Goal: Task Accomplishment & Management: Manage account settings

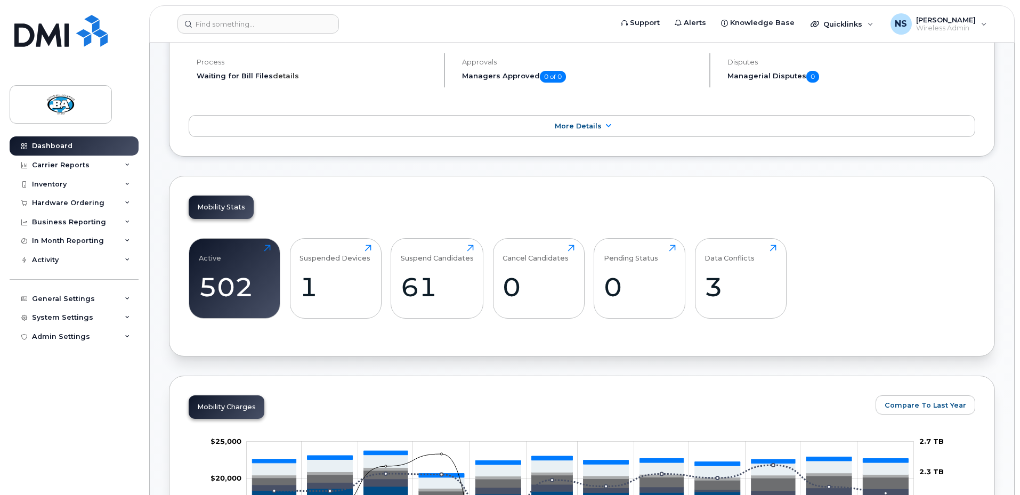
scroll to position [213, 0]
click at [284, 77] on link "details" at bounding box center [286, 76] width 26 height 9
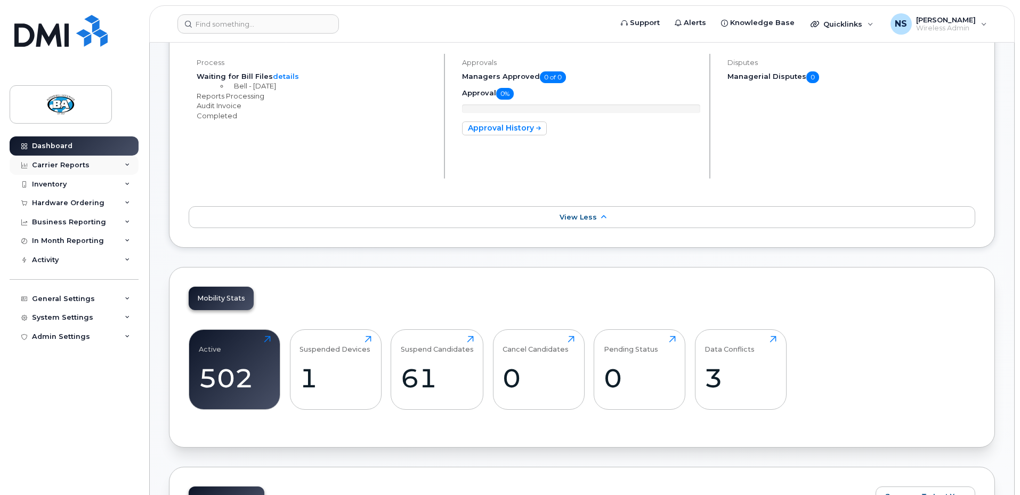
click at [58, 162] on div "Carrier Reports" at bounding box center [61, 165] width 58 height 9
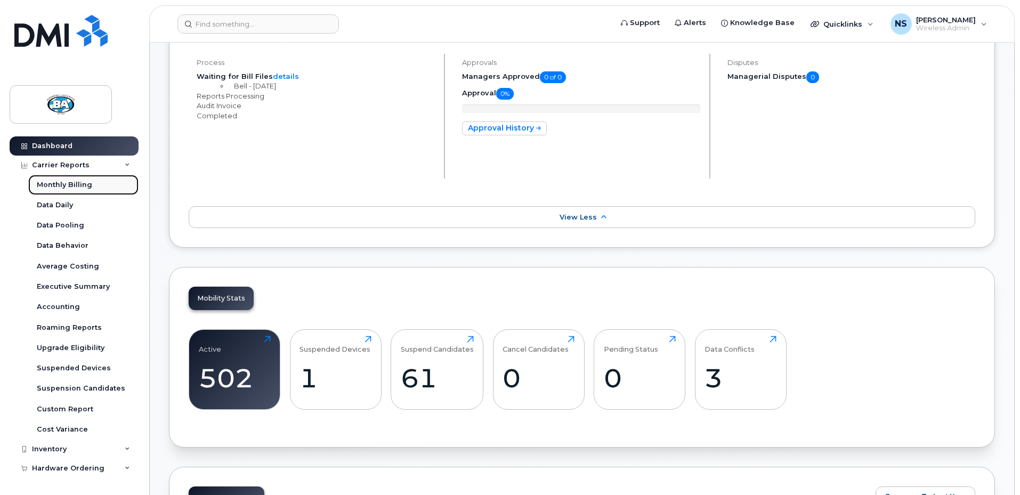
click at [59, 187] on div "Monthly Billing" at bounding box center [64, 185] width 55 height 10
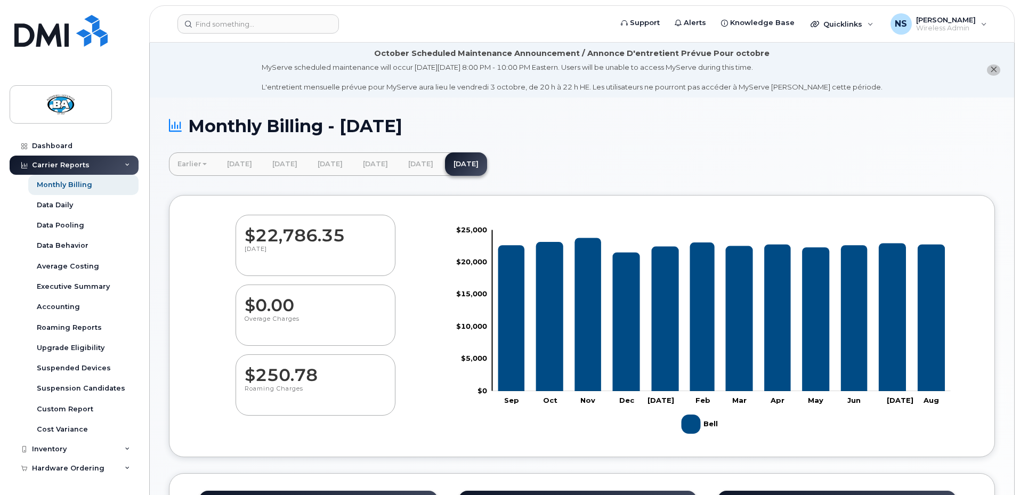
click at [694, 140] on div "Monthly Billing - [DATE]" at bounding box center [582, 135] width 826 height 36
click at [748, 141] on div "Monthly Billing - [DATE]" at bounding box center [582, 135] width 826 height 36
click at [702, 159] on div "Earlier [DATE] [DATE] [DATE] [DATE] [DATE] [DATE] [DATE] [DATE] [DATE] [DATE] […" at bounding box center [582, 163] width 826 height 23
click at [61, 308] on div "Accounting" at bounding box center [58, 307] width 43 height 10
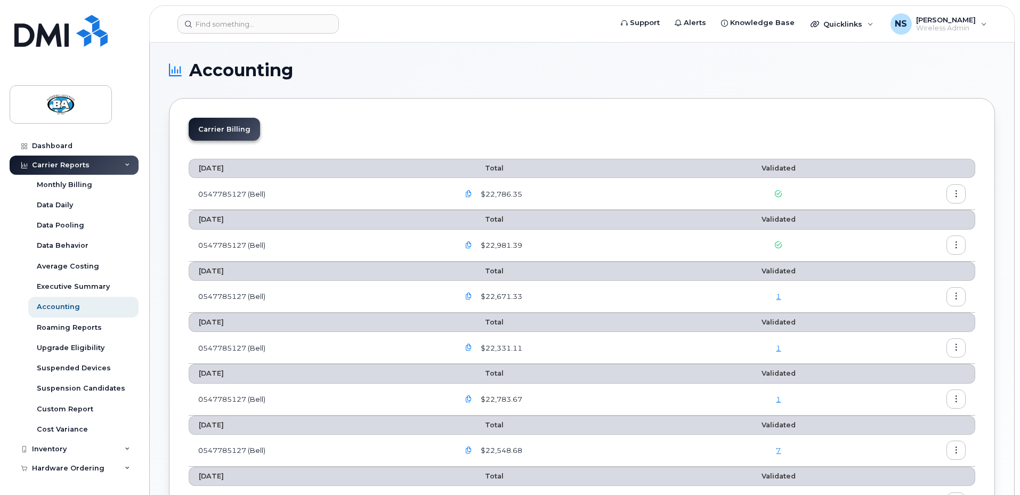
click at [373, 119] on div "Carrier Billing" at bounding box center [582, 133] width 787 height 31
click at [48, 146] on div "Dashboard" at bounding box center [52, 146] width 41 height 9
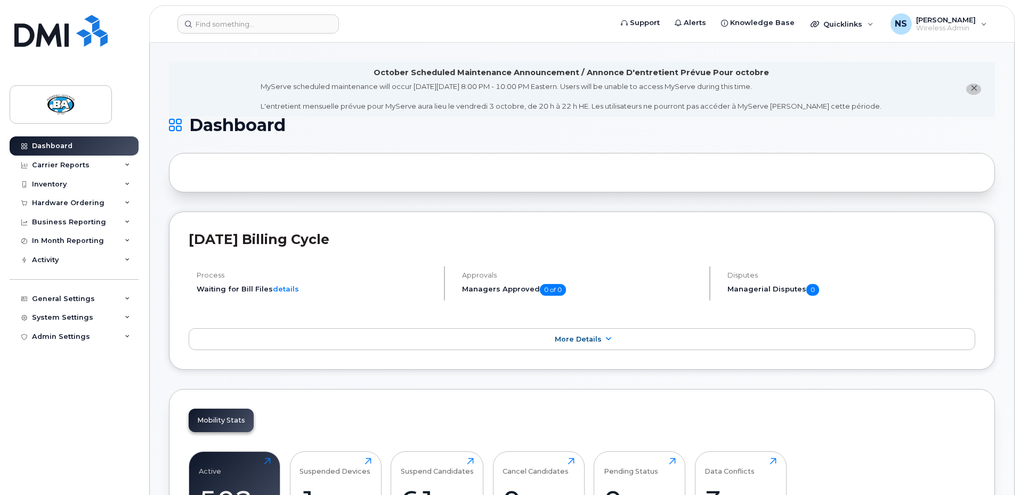
click at [79, 421] on div "Dashboard Carrier Reports Monthly Billing Data Daily Data Pooling Data Behavior…" at bounding box center [76, 307] width 132 height 343
click at [604, 339] on icon at bounding box center [608, 339] width 9 height 7
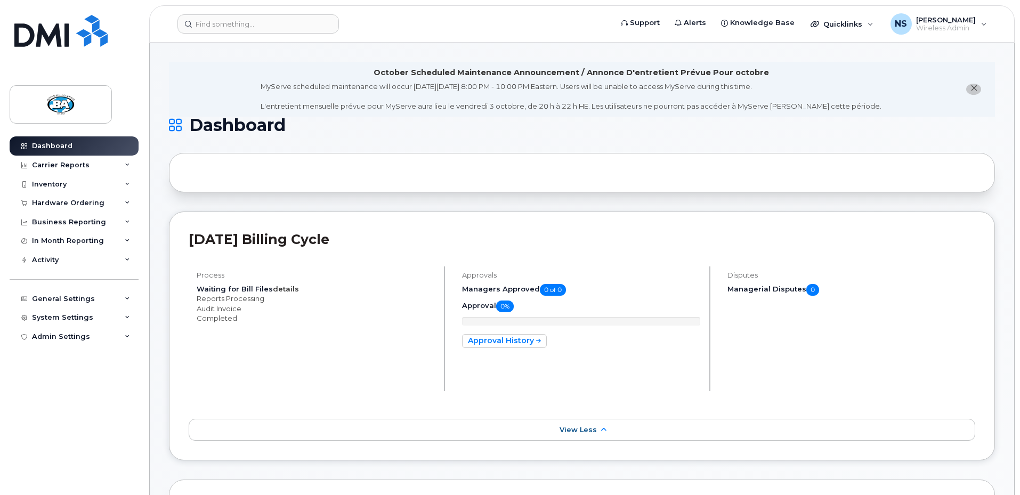
click at [280, 291] on link "details" at bounding box center [286, 289] width 26 height 9
click at [284, 286] on link "details" at bounding box center [286, 289] width 26 height 9
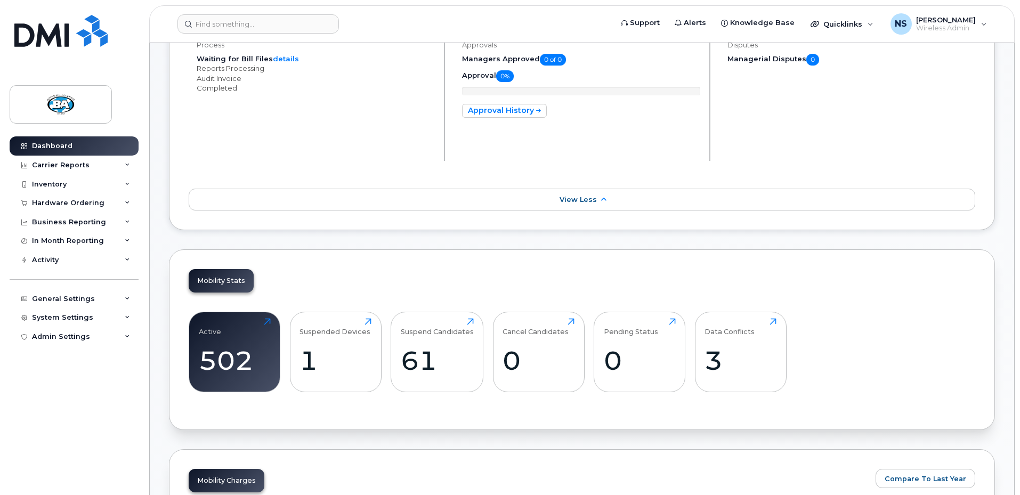
scroll to position [478, 0]
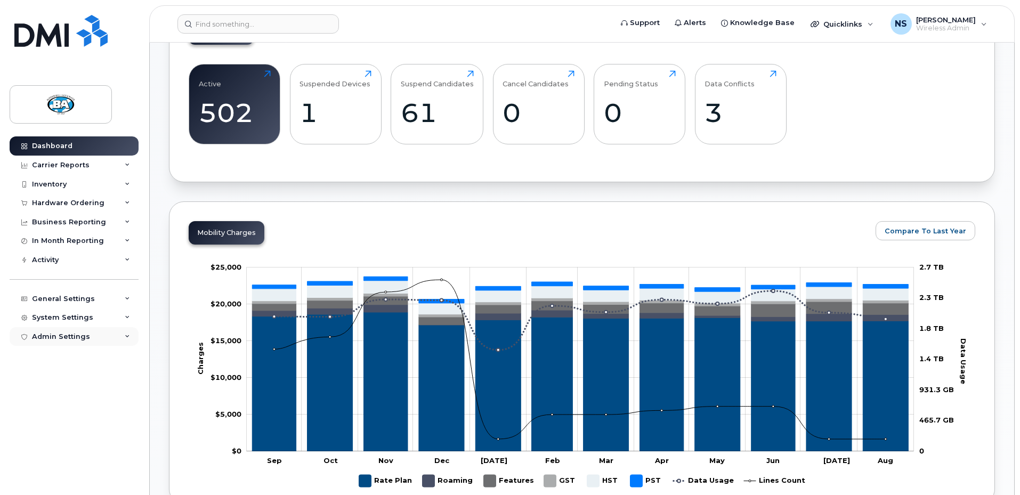
click at [125, 336] on icon at bounding box center [127, 336] width 5 height 5
click at [130, 297] on div "General Settings" at bounding box center [74, 298] width 129 height 19
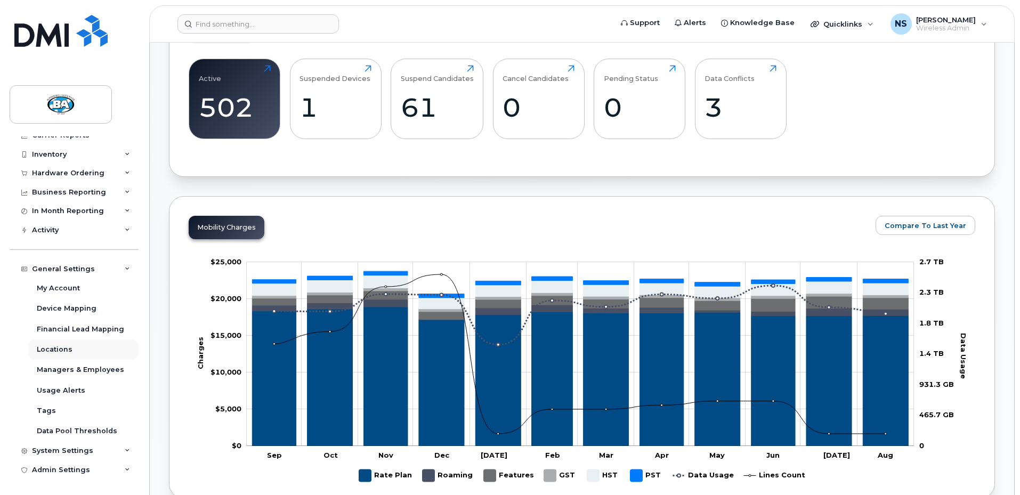
scroll to position [484, 0]
click at [55, 288] on div "My Account" at bounding box center [58, 289] width 43 height 10
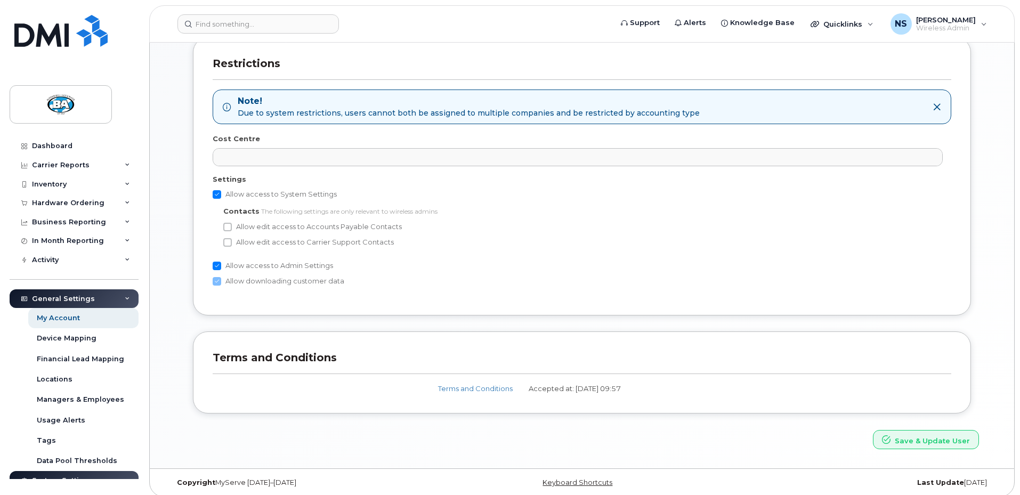
scroll to position [568, 0]
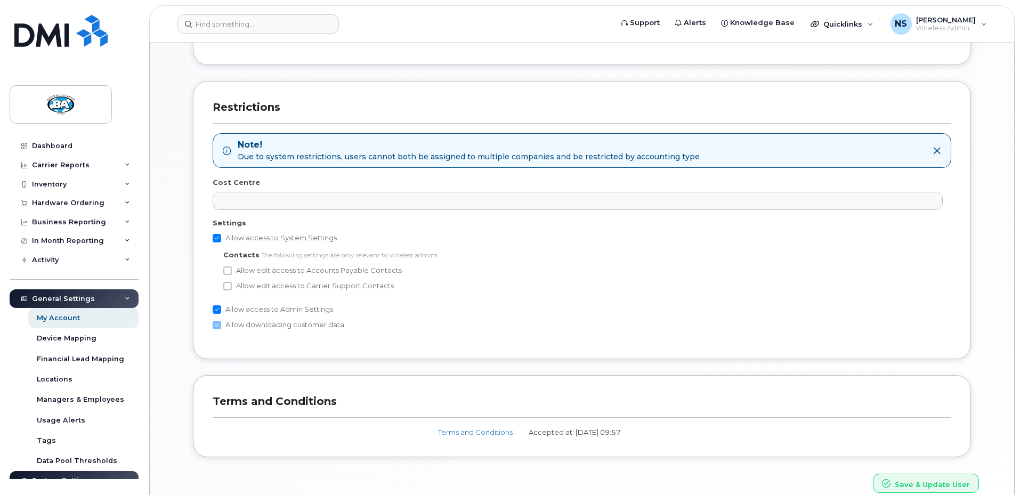
click at [125, 301] on icon at bounding box center [127, 298] width 5 height 5
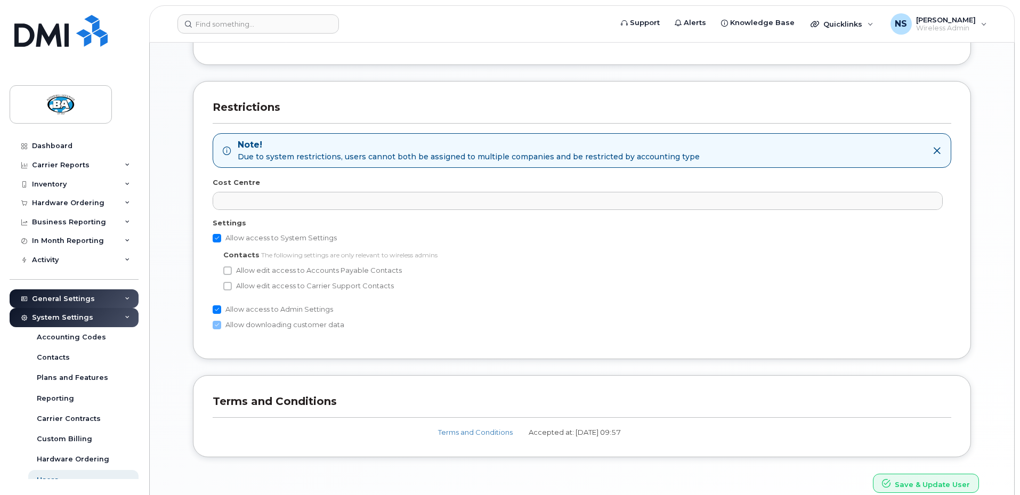
scroll to position [516, 0]
click at [51, 144] on div "Dashboard" at bounding box center [52, 146] width 41 height 9
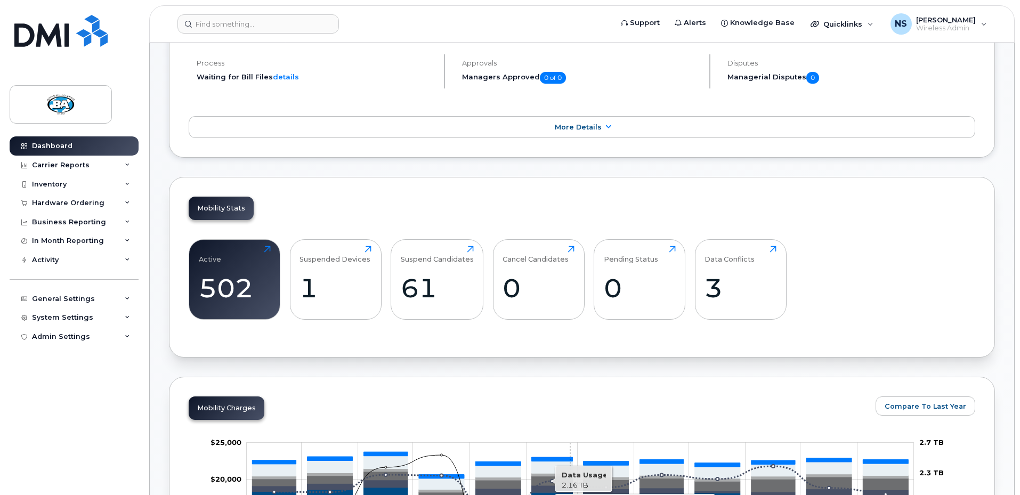
scroll to position [213, 0]
click at [218, 409] on div "Mobility Charges" at bounding box center [227, 407] width 76 height 23
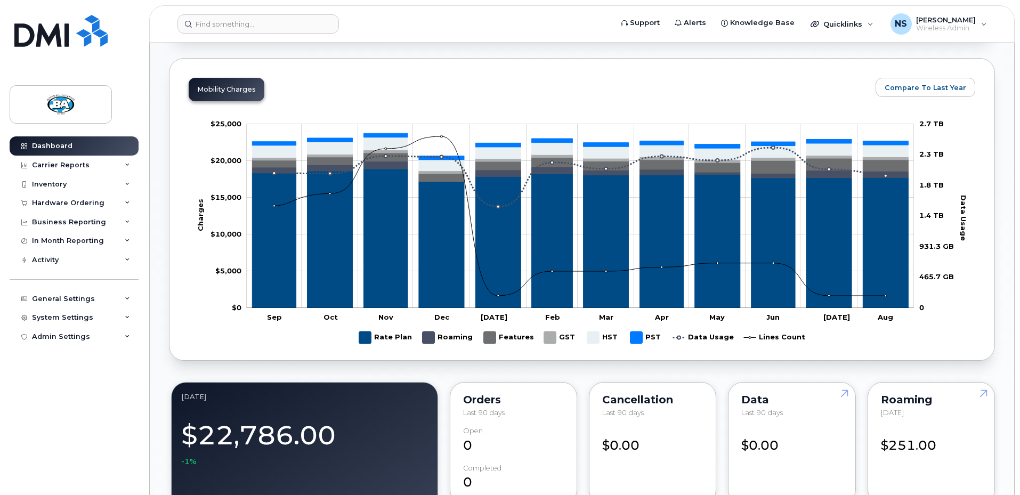
scroll to position [532, 0]
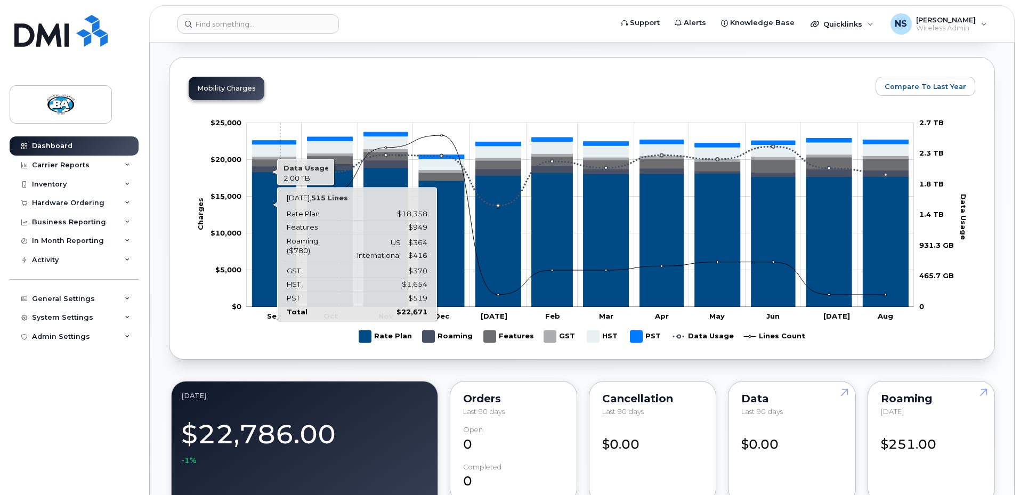
click at [280, 284] on icon "Rate Plan" at bounding box center [274, 239] width 44 height 135
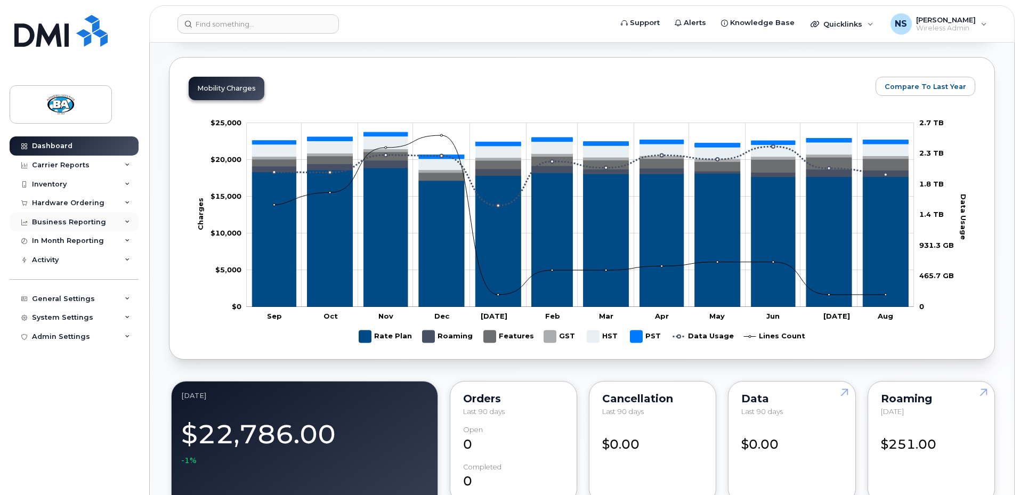
click at [129, 219] on div "Business Reporting" at bounding box center [74, 222] width 129 height 19
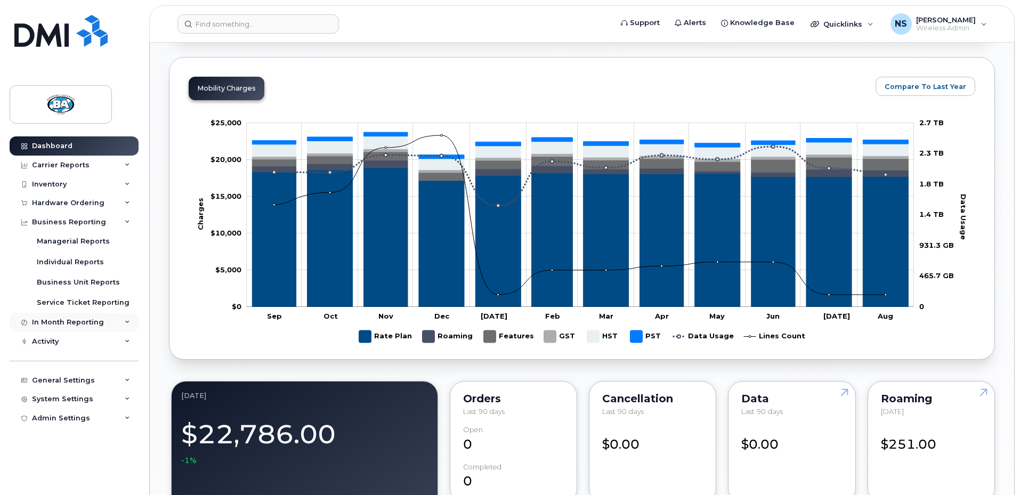
click at [127, 321] on icon at bounding box center [127, 322] width 5 height 5
click at [125, 320] on icon at bounding box center [127, 322] width 5 height 5
click at [127, 182] on icon at bounding box center [127, 184] width 5 height 5
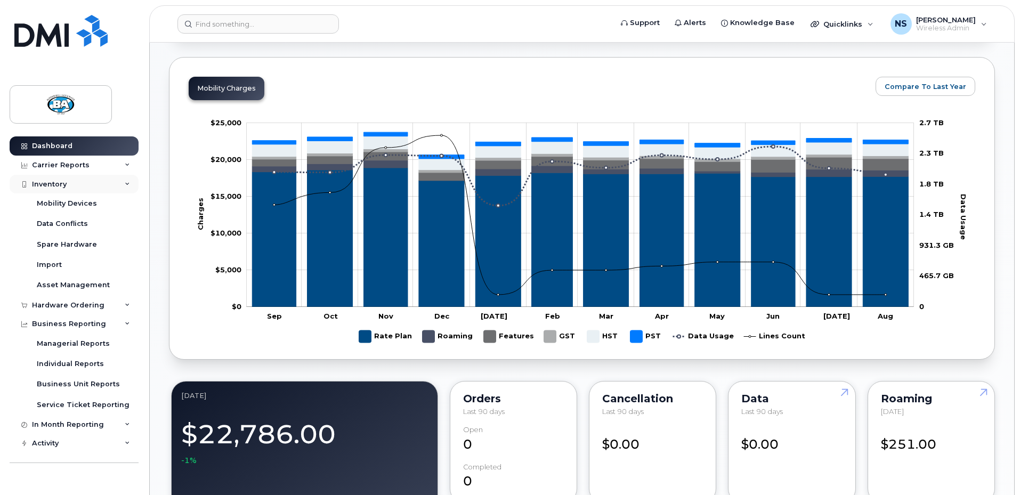
click at [125, 182] on icon at bounding box center [127, 184] width 5 height 5
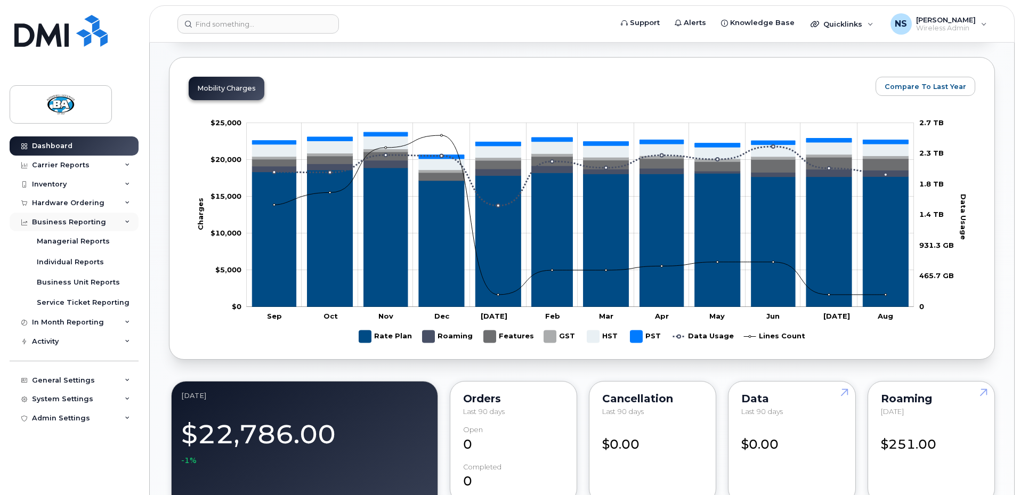
click at [131, 223] on div "Business Reporting" at bounding box center [74, 222] width 129 height 19
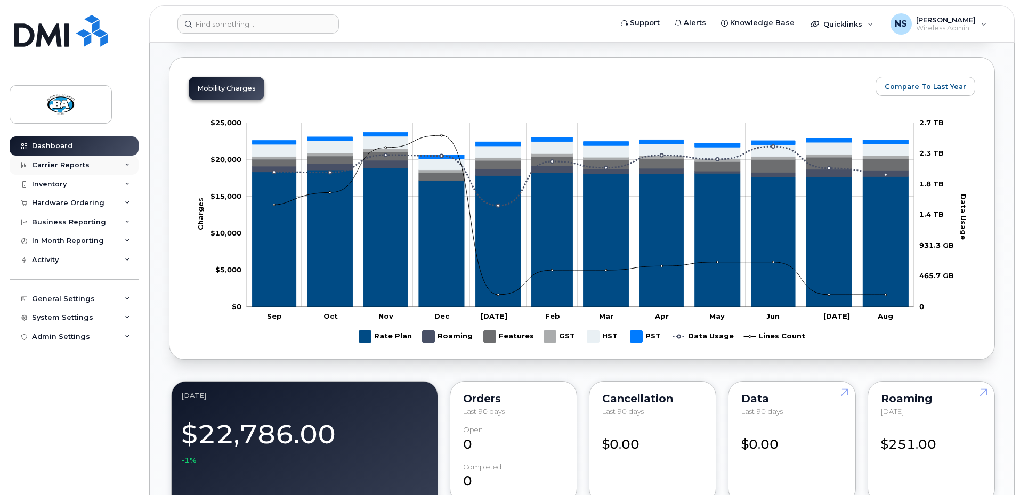
click at [128, 159] on div "Carrier Reports" at bounding box center [74, 165] width 129 height 19
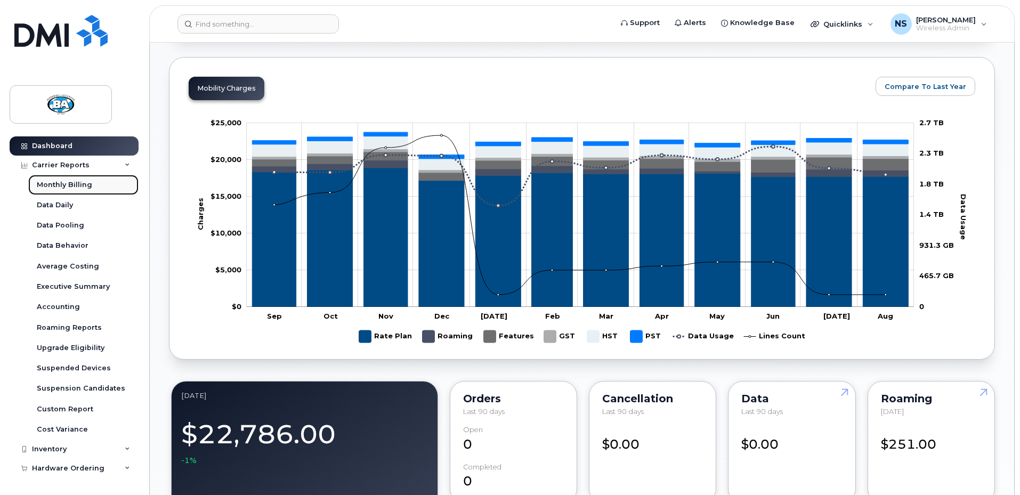
click at [52, 183] on div "Monthly Billing" at bounding box center [64, 185] width 55 height 10
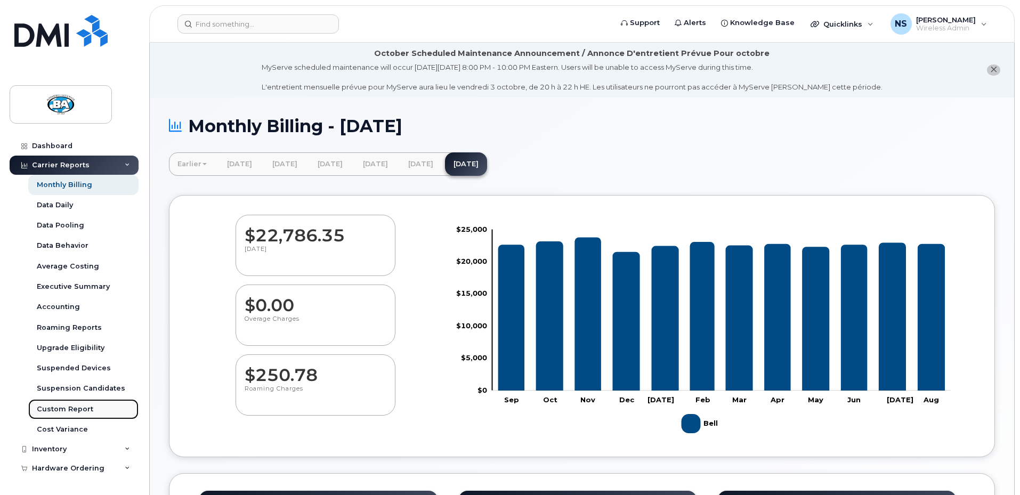
click at [64, 409] on div "Custom Report" at bounding box center [65, 410] width 57 height 10
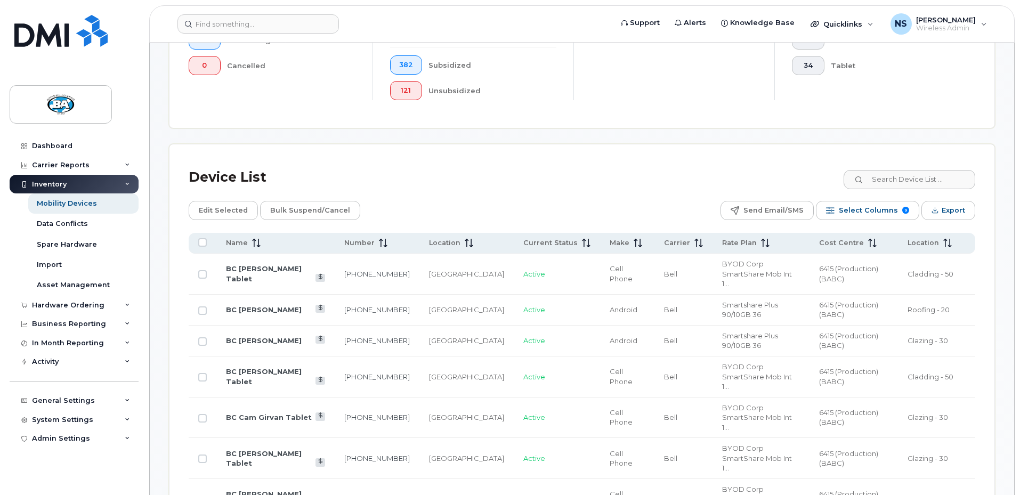
scroll to position [372, 0]
click at [245, 263] on link "BC [PERSON_NAME] Tablet" at bounding box center [264, 272] width 76 height 19
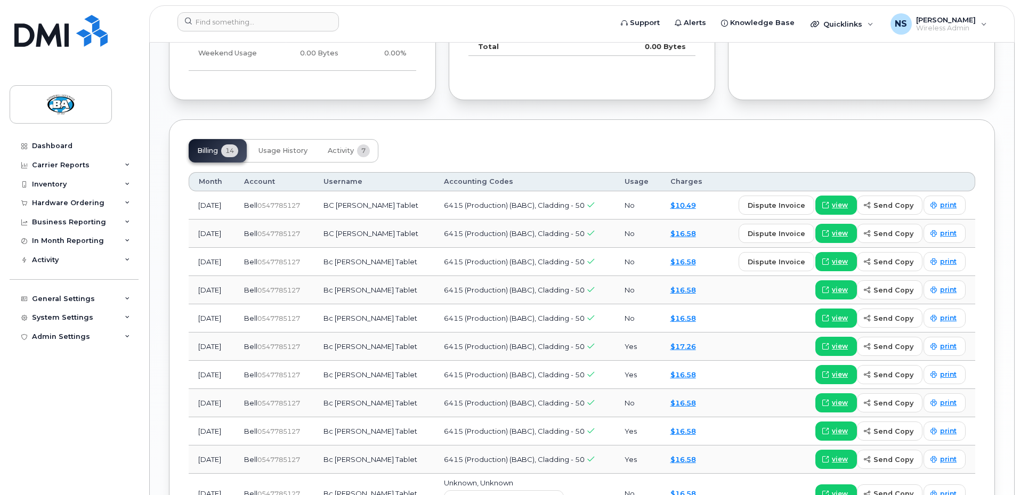
scroll to position [799, 0]
click at [341, 150] on span "Activity" at bounding box center [341, 150] width 26 height 9
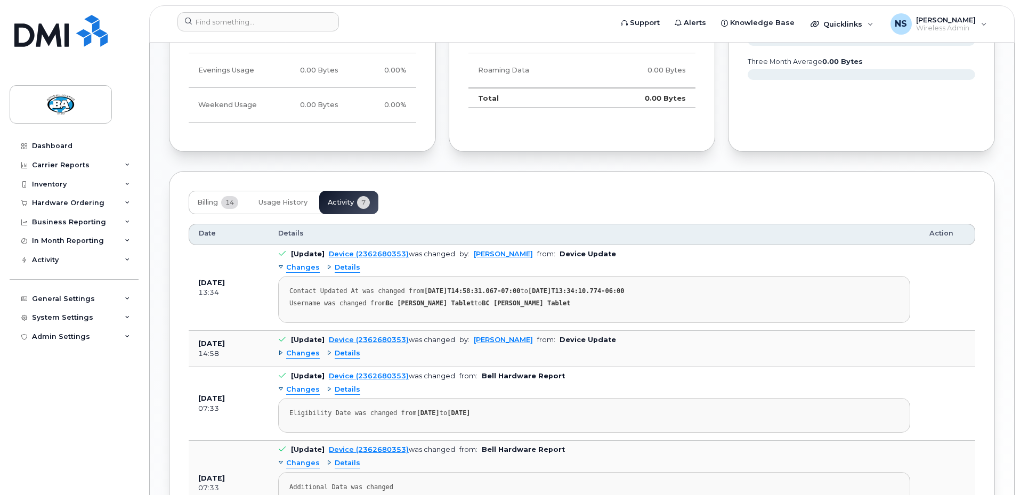
scroll to position [746, 0]
click at [280, 203] on span "Usage History" at bounding box center [283, 203] width 49 height 9
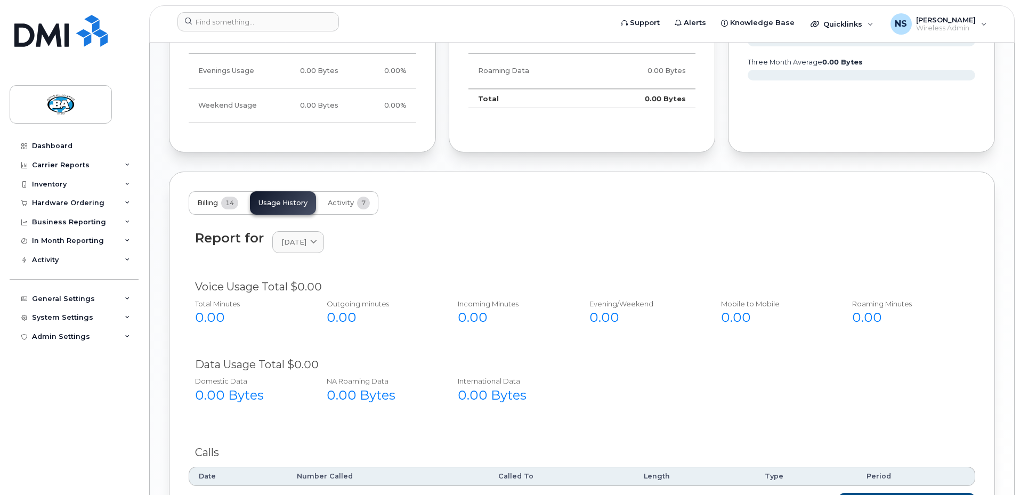
click at [210, 202] on span "Billing" at bounding box center [207, 203] width 21 height 9
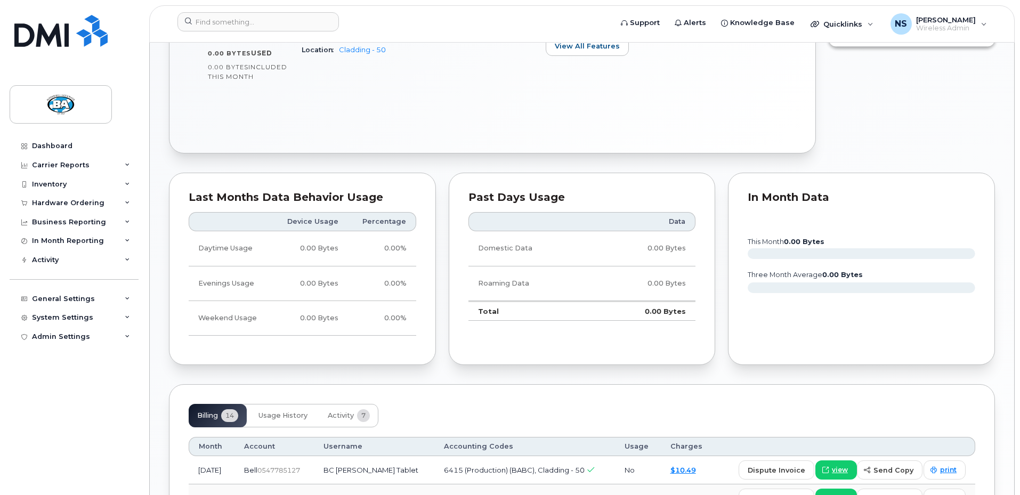
scroll to position [533, 0]
click at [659, 23] on span "Support" at bounding box center [645, 23] width 30 height 11
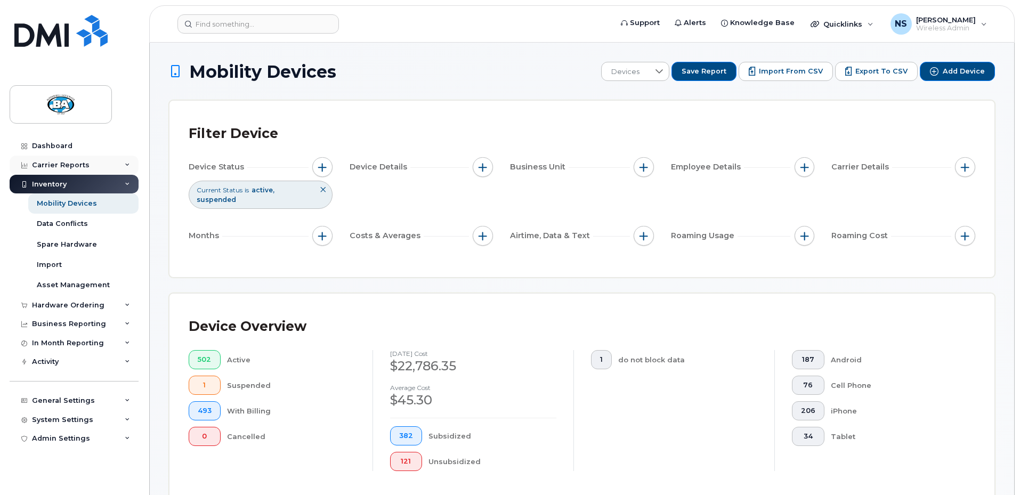
click at [127, 165] on icon at bounding box center [127, 165] width 5 height 5
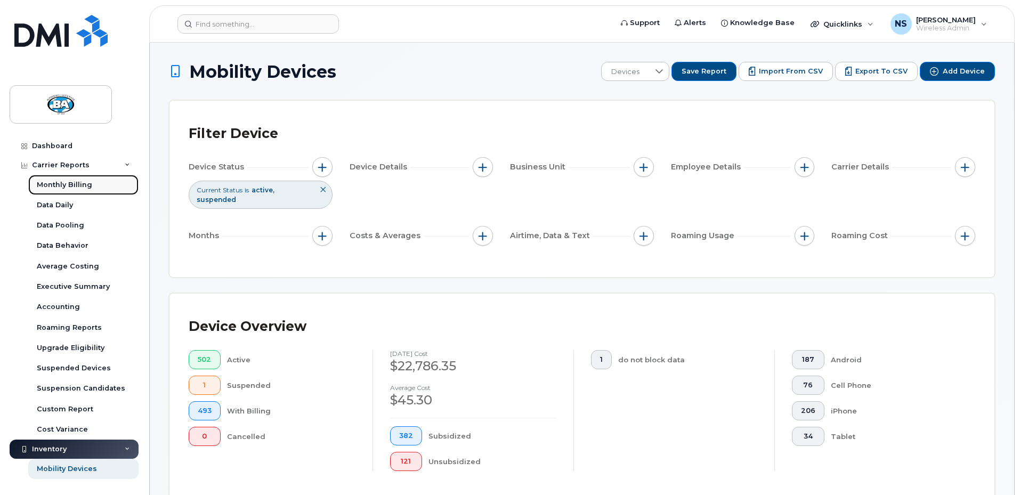
click at [61, 183] on div "Monthly Billing" at bounding box center [64, 185] width 55 height 10
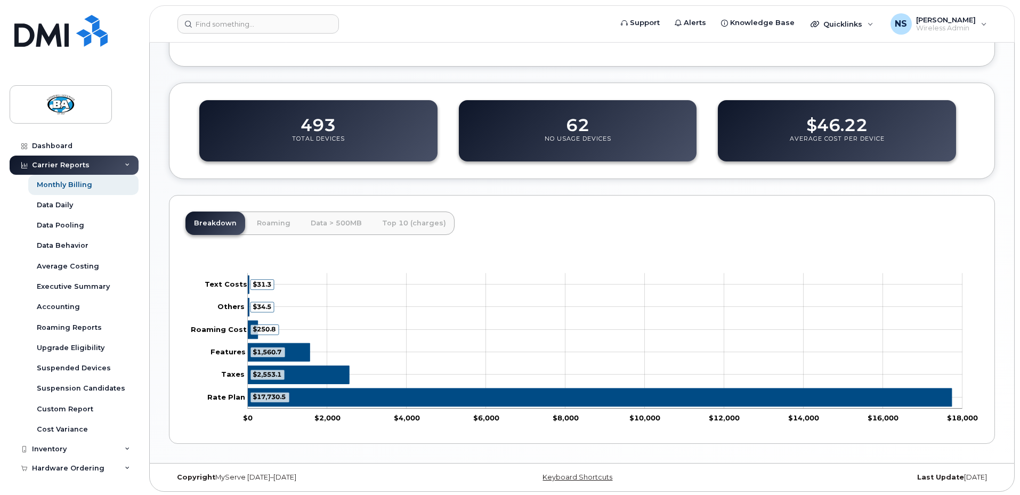
scroll to position [393, 0]
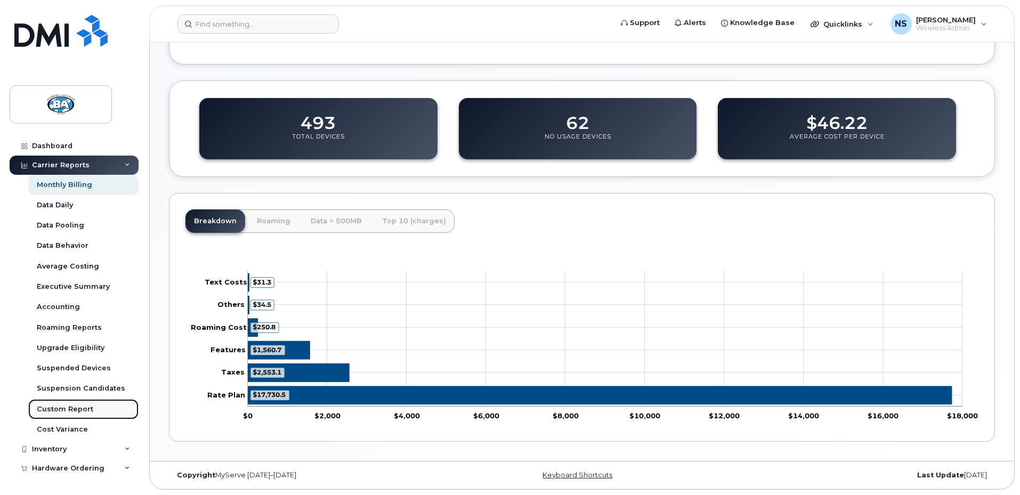
click at [46, 410] on div "Custom Report" at bounding box center [65, 410] width 57 height 10
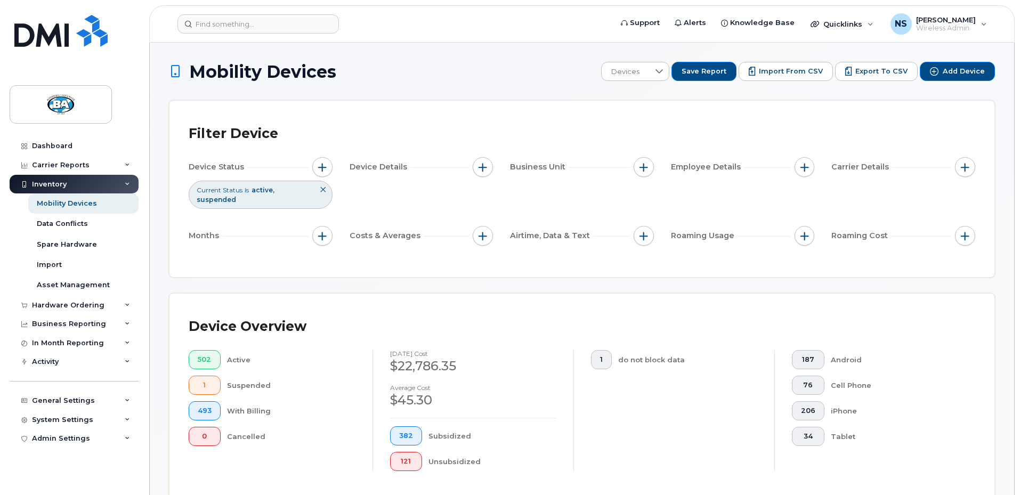
click at [124, 182] on div "Inventory" at bounding box center [74, 184] width 129 height 19
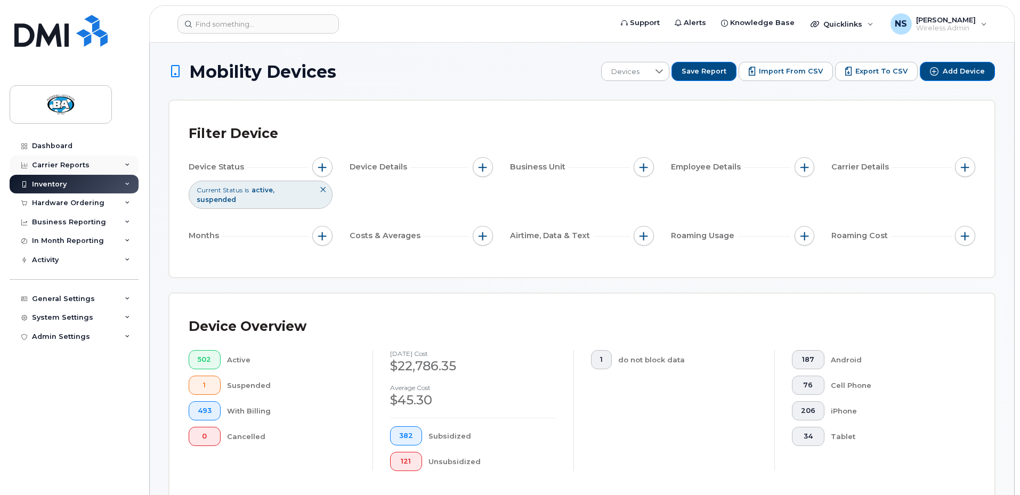
click at [128, 165] on icon at bounding box center [127, 165] width 5 height 5
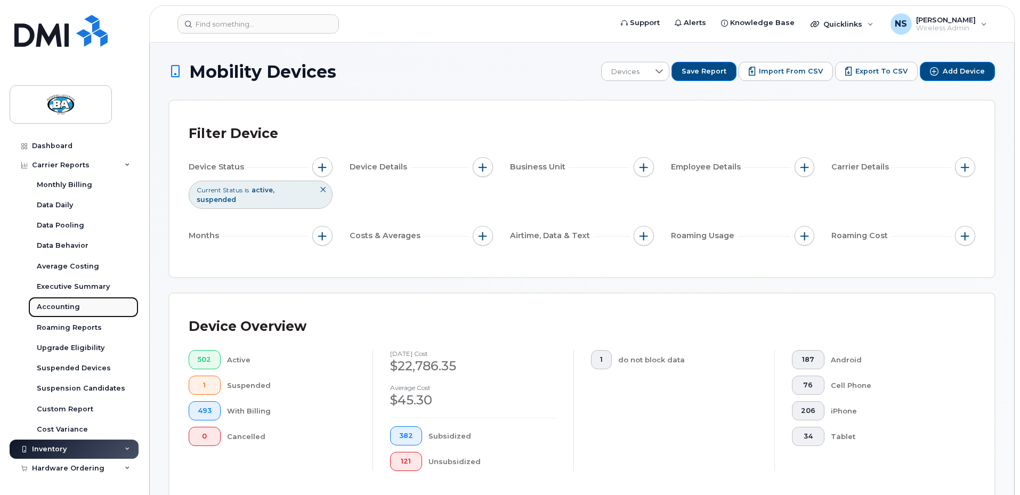
click at [49, 310] on div "Accounting" at bounding box center [58, 307] width 43 height 10
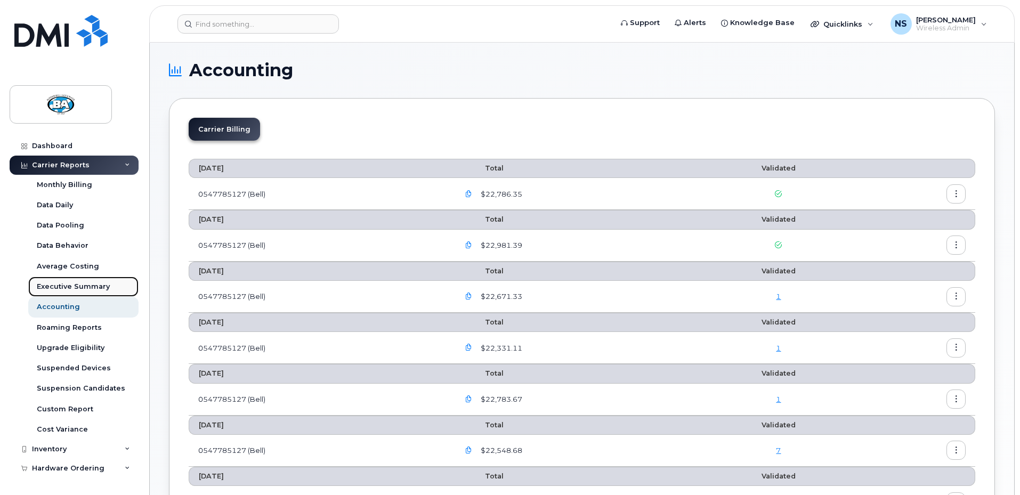
click at [54, 287] on div "Executive Summary" at bounding box center [73, 287] width 73 height 10
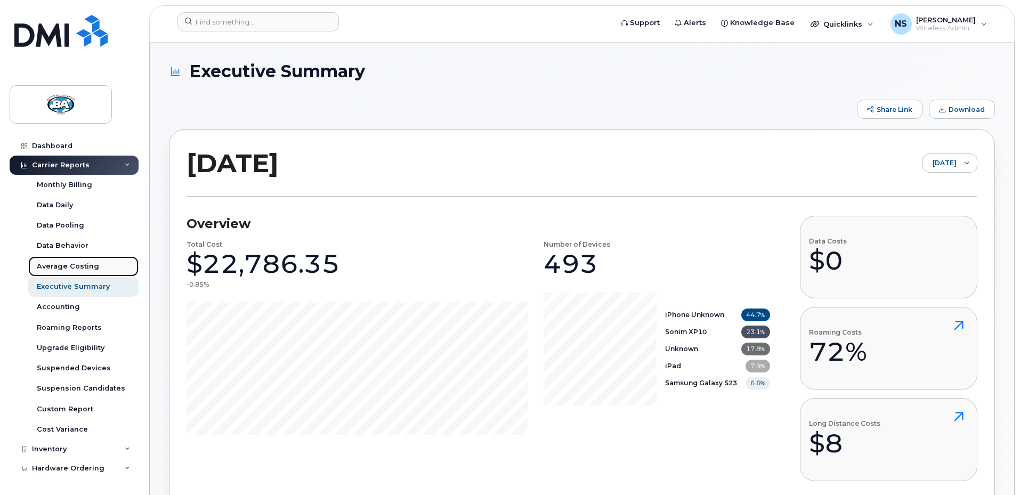
click at [58, 267] on div "Average Costing" at bounding box center [68, 267] width 62 height 10
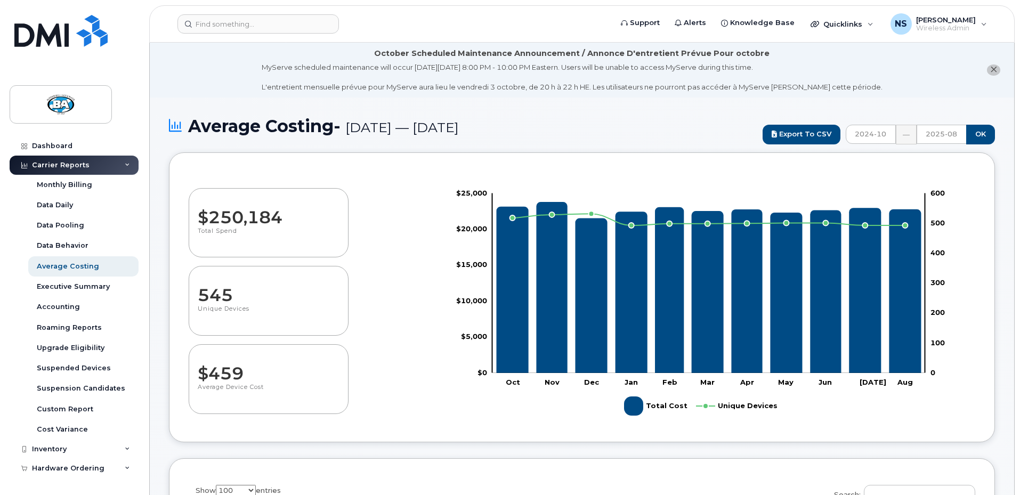
select select "100"
click at [55, 187] on div "Monthly Billing" at bounding box center [64, 185] width 55 height 10
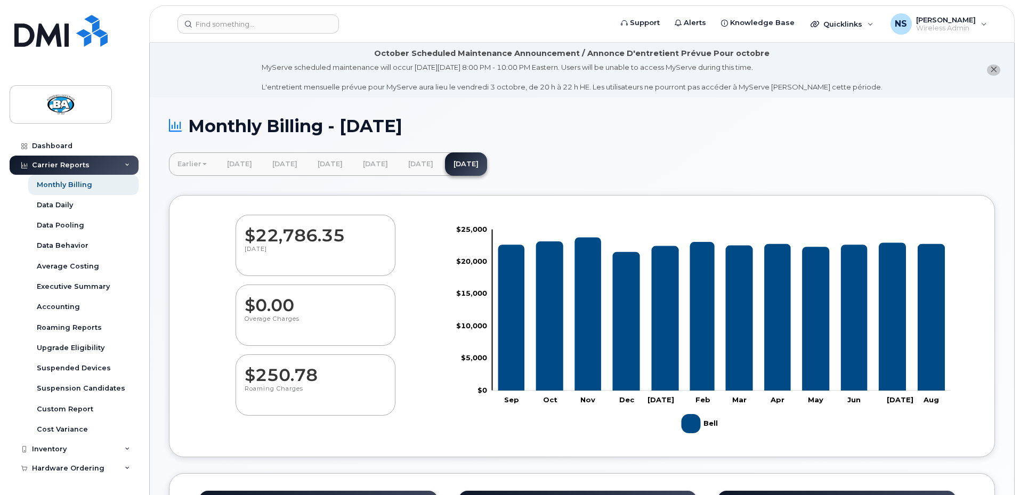
click at [793, 134] on h1 "Monthly Billing - August 2025" at bounding box center [582, 126] width 826 height 19
click at [878, 25] on div "Quicklinks" at bounding box center [842, 23] width 78 height 21
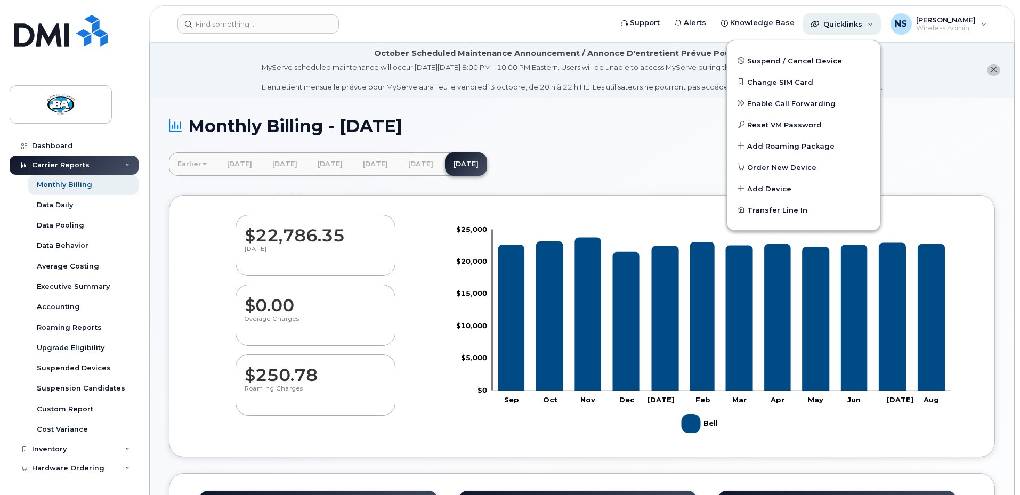
click at [878, 25] on div "Quicklinks" at bounding box center [842, 23] width 78 height 21
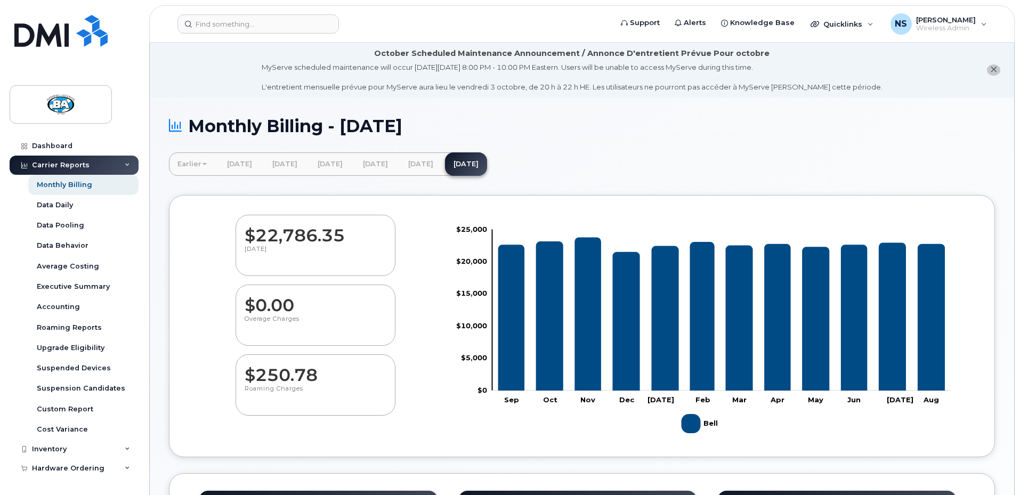
click at [891, 145] on div "Monthly Billing - August 2025" at bounding box center [582, 135] width 826 height 36
click at [126, 164] on icon at bounding box center [127, 165] width 5 height 5
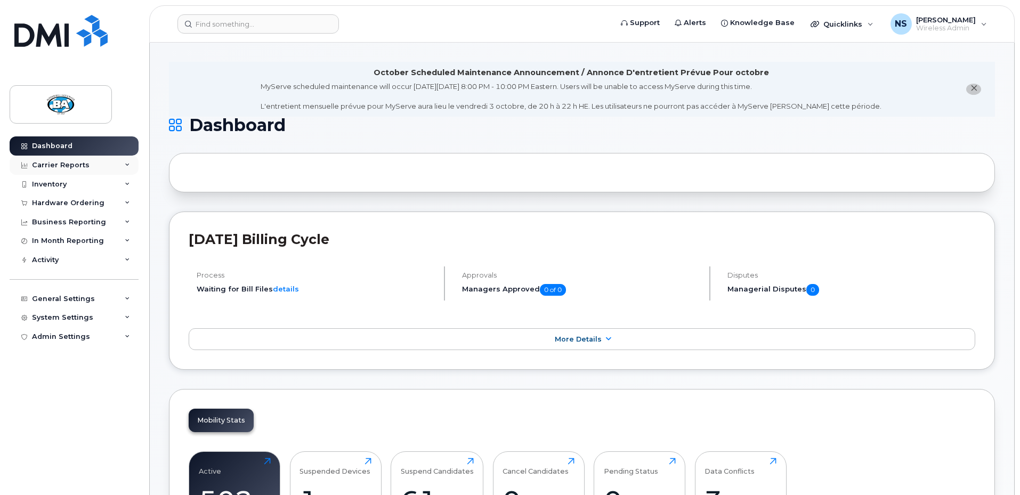
click at [58, 167] on div "Carrier Reports" at bounding box center [61, 165] width 58 height 9
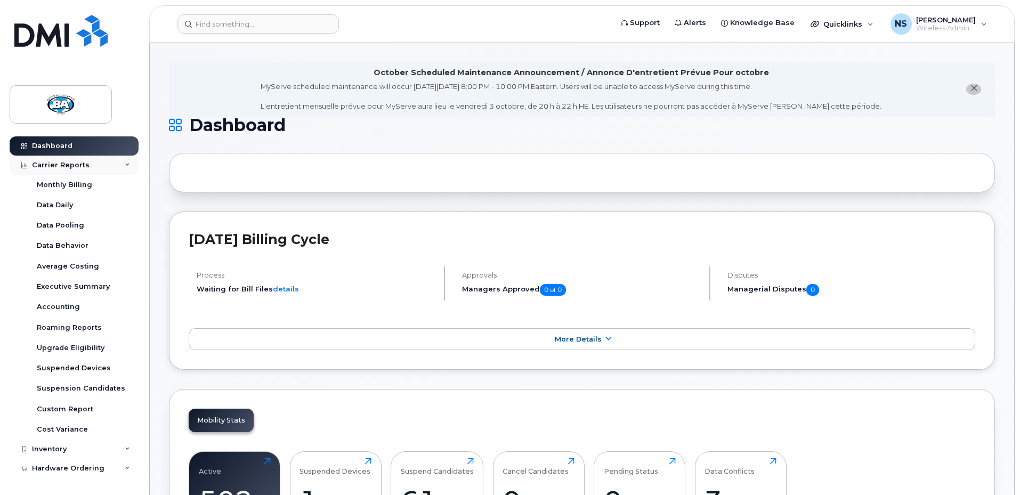
click at [58, 167] on div "Carrier Reports" at bounding box center [61, 165] width 58 height 9
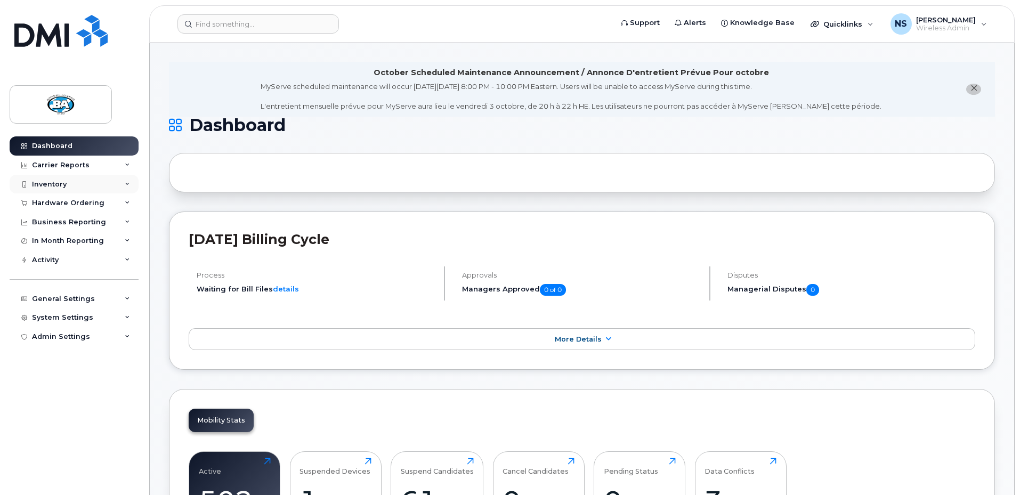
click at [55, 183] on div "Inventory" at bounding box center [49, 184] width 35 height 9
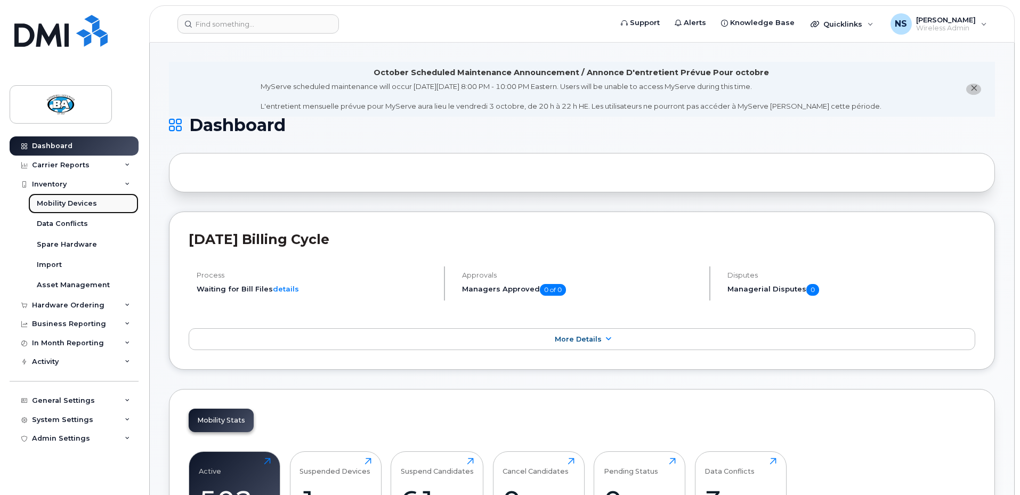
click at [57, 203] on div "Mobility Devices" at bounding box center [67, 204] width 60 height 10
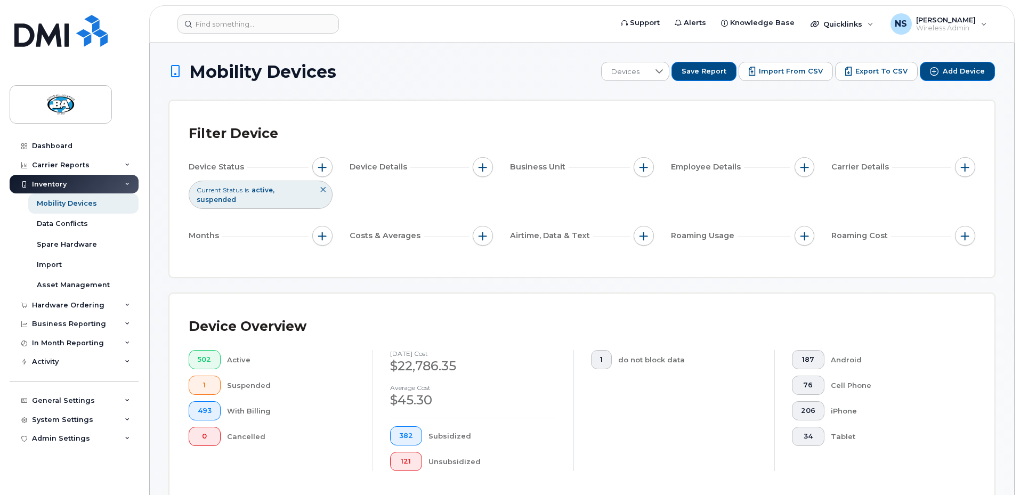
scroll to position [213, 0]
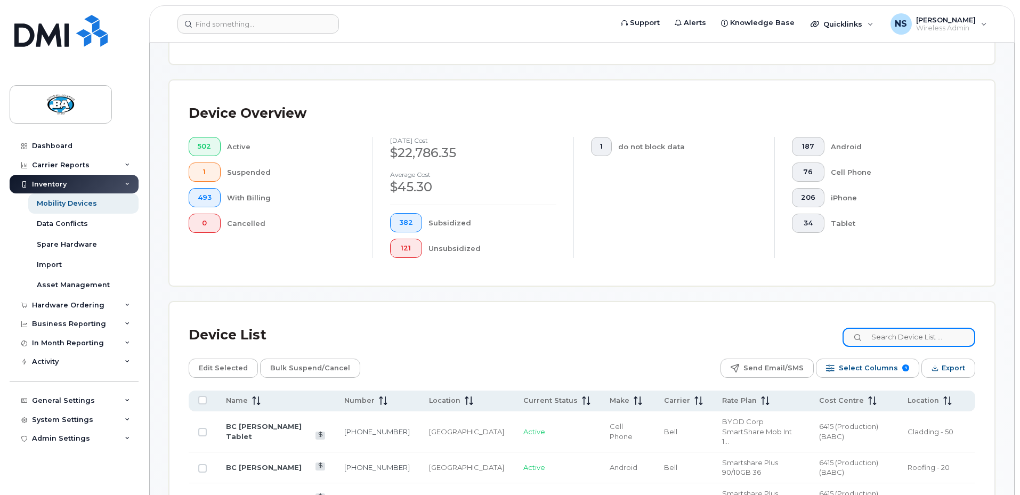
click at [909, 328] on input at bounding box center [909, 337] width 133 height 19
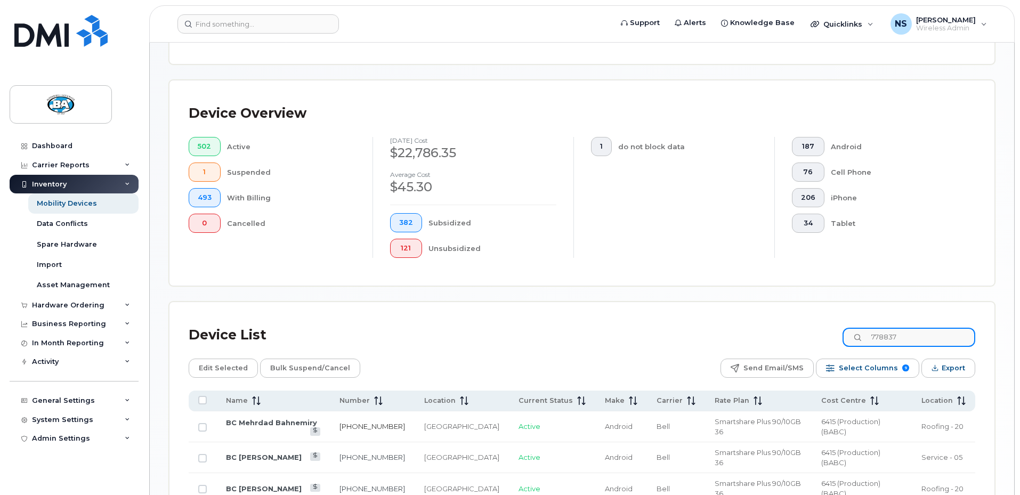
type input "778837"
click at [369, 422] on link "778-837-9140" at bounding box center [373, 426] width 66 height 9
drag, startPoint x: 930, startPoint y: 325, endPoint x: 769, endPoint y: 326, distance: 161.5
click at [769, 326] on div "Device List 778837" at bounding box center [582, 335] width 787 height 28
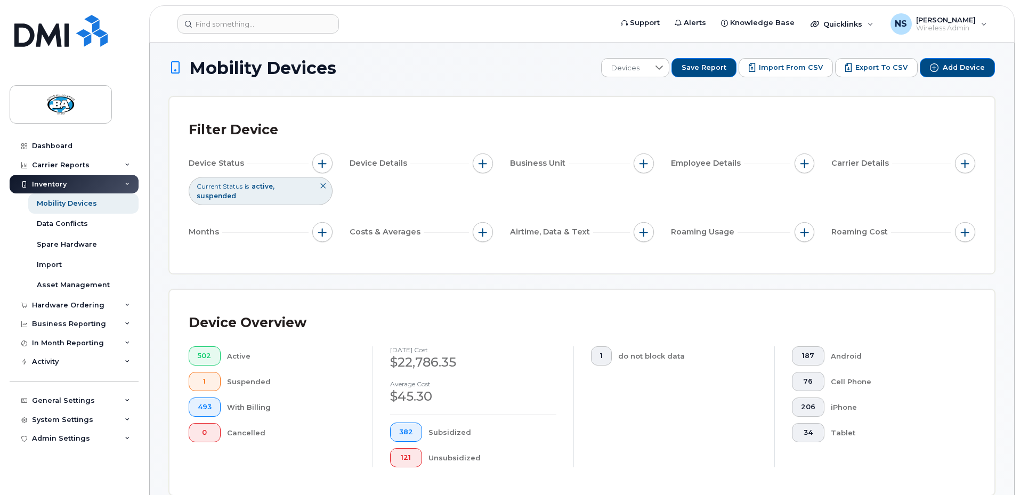
scroll to position [0, 0]
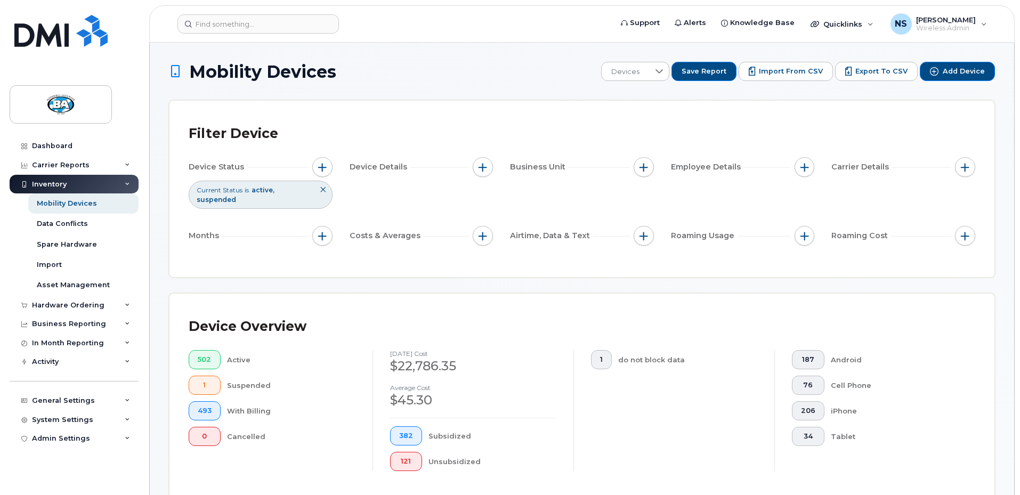
click at [429, 350] on h4 "[DATE] cost" at bounding box center [473, 353] width 166 height 7
click at [407, 350] on h4 "[DATE] cost" at bounding box center [473, 353] width 166 height 7
click at [423, 350] on h4 "[DATE] cost" at bounding box center [473, 353] width 166 height 7
drag, startPoint x: 46, startPoint y: 283, endPoint x: 239, endPoint y: 264, distance: 194.4
click at [239, 264] on div "Filter Device Device Status Current Status is active suspended Device Details B…" at bounding box center [582, 189] width 825 height 176
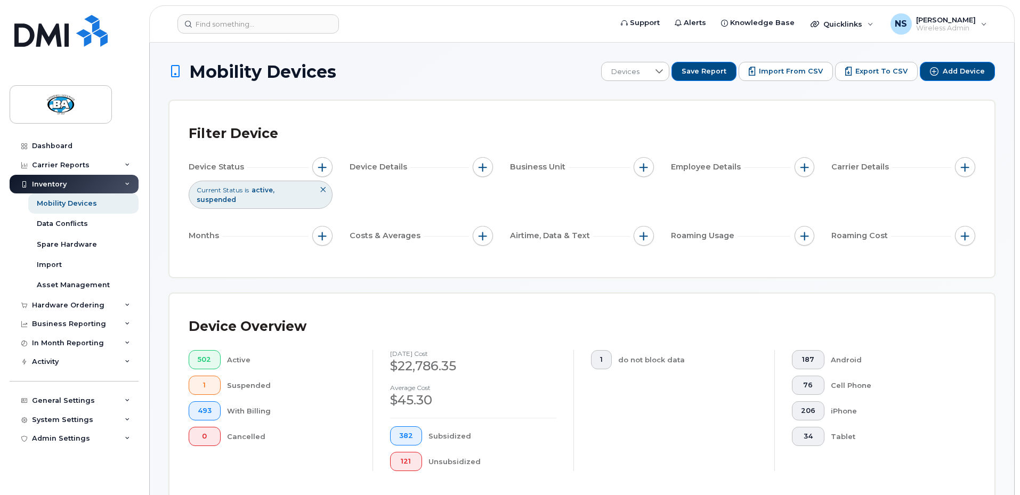
click at [423, 74] on h1 "Mobility Devices" at bounding box center [382, 71] width 427 height 19
click at [70, 142] on div "Dashboard" at bounding box center [52, 146] width 41 height 9
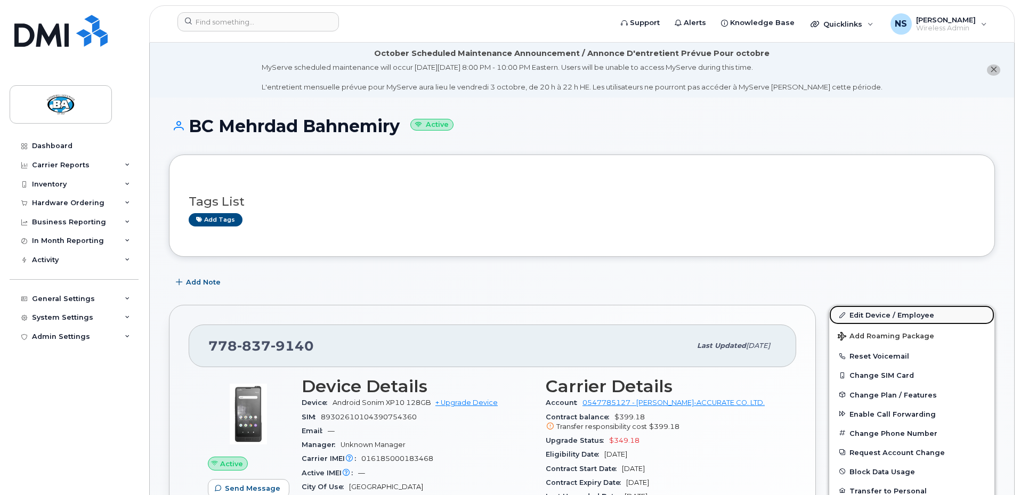
click at [874, 313] on link "Edit Device / Employee" at bounding box center [912, 314] width 165 height 19
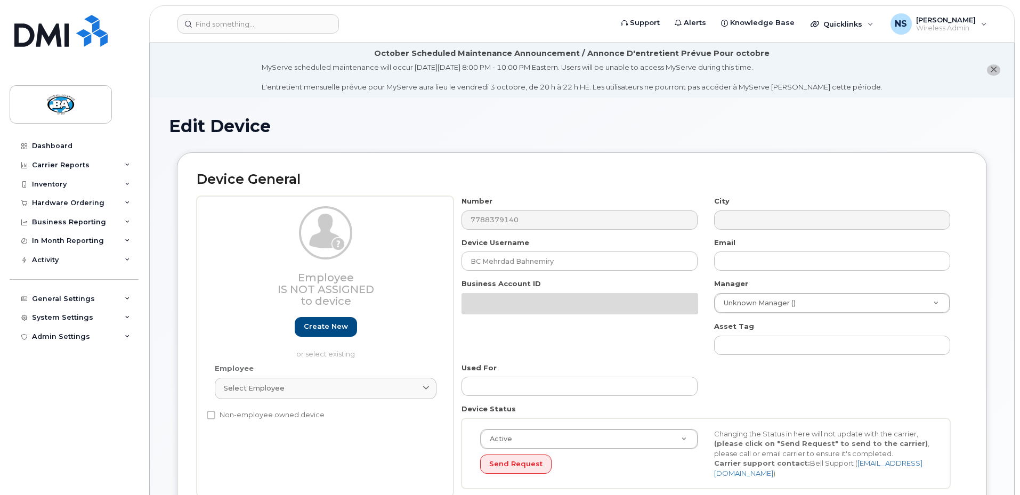
select select "29558521"
select select "29558526"
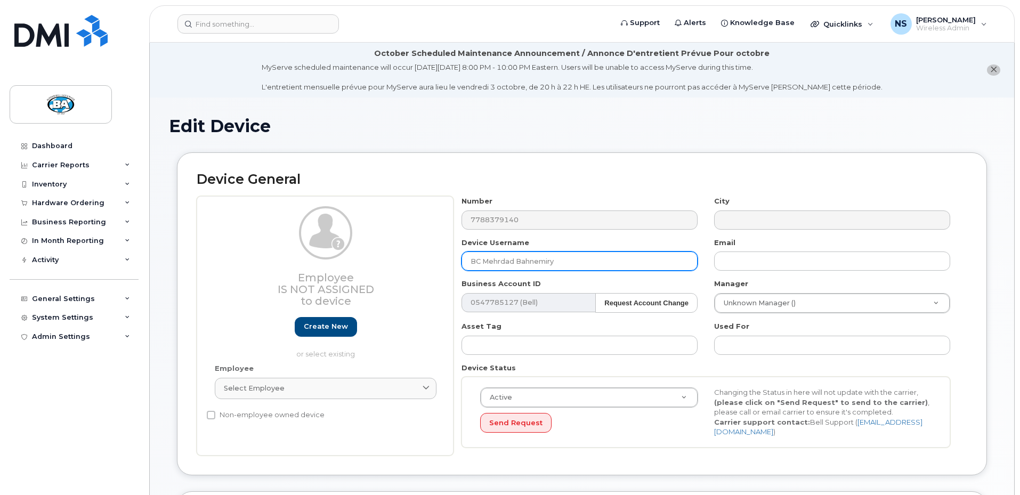
drag, startPoint x: 572, startPoint y: 261, endPoint x: 485, endPoint y: 263, distance: 86.4
click at [485, 263] on input "BC Mehrdad Bahnemiry" at bounding box center [580, 261] width 236 height 19
click at [598, 126] on h1 "Edit Device" at bounding box center [582, 126] width 826 height 19
click at [593, 261] on input "BC Mehrdad Bahnemiry" at bounding box center [580, 261] width 236 height 19
drag, startPoint x: 593, startPoint y: 261, endPoint x: 491, endPoint y: 257, distance: 102.4
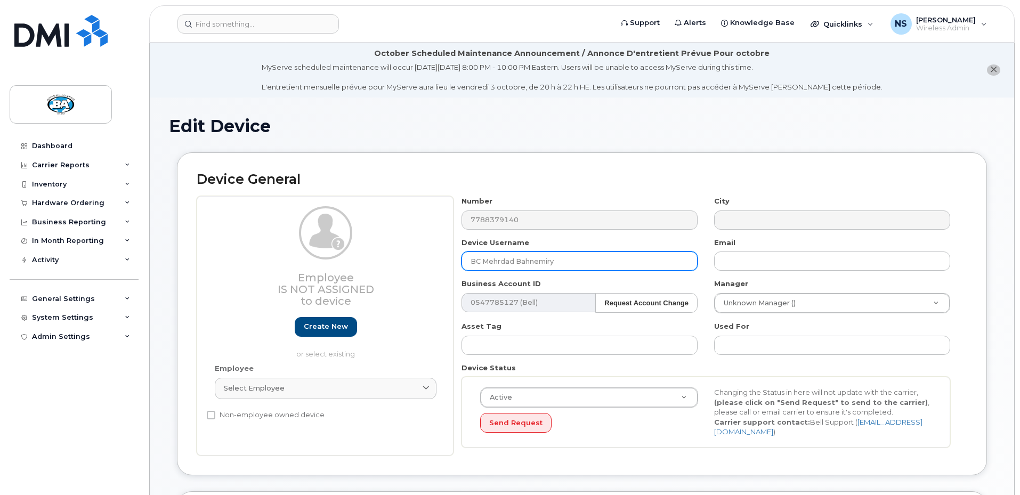
click at [491, 257] on input "BC Mehrdad Bahnemiry" at bounding box center [580, 261] width 236 height 19
type input "BC [PERSON_NAME]"
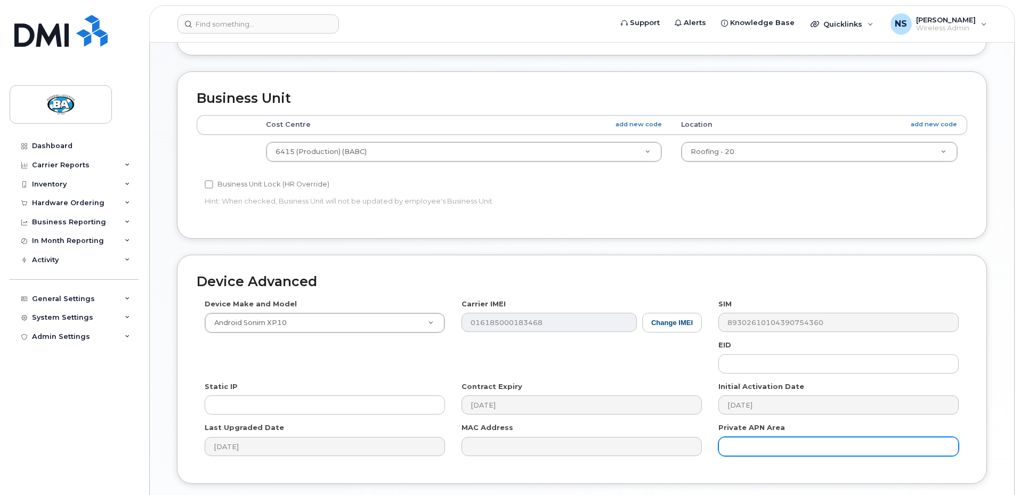
scroll to position [480, 0]
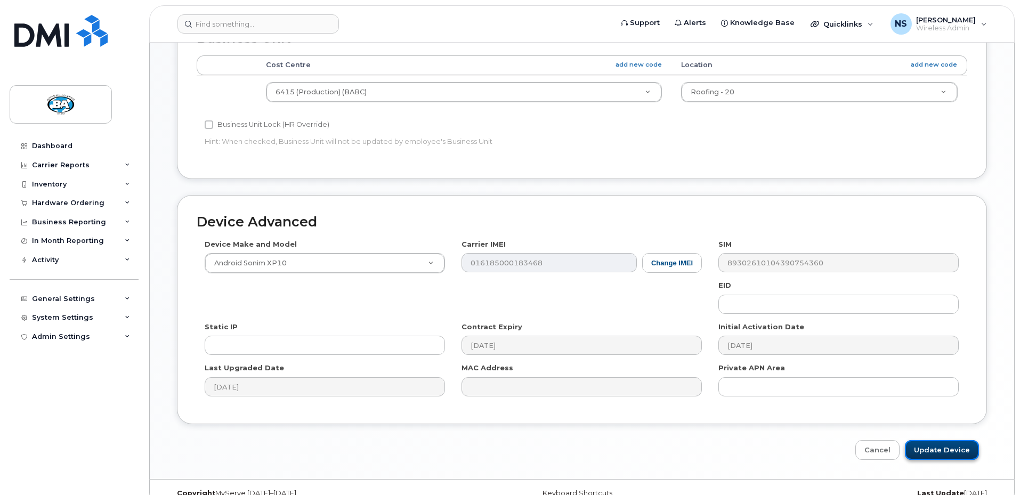
click at [937, 445] on input "Update Device" at bounding box center [942, 450] width 74 height 20
type input "Saving..."
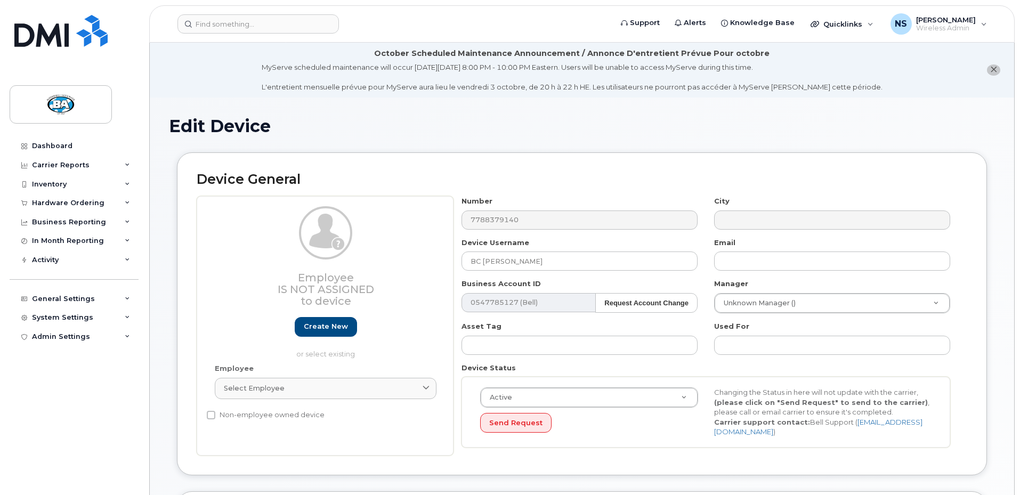
select select "29558521"
select select "29558526"
click at [43, 180] on div "Inventory" at bounding box center [49, 184] width 35 height 9
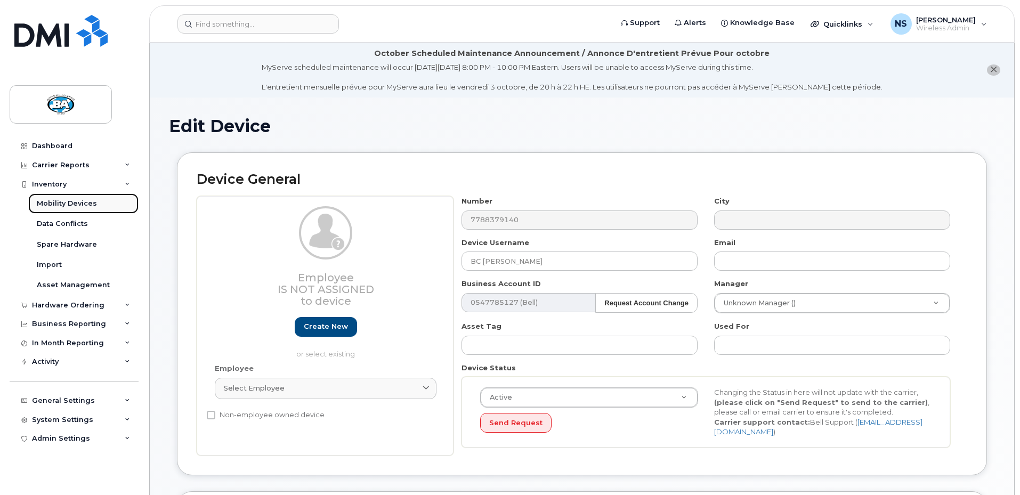
click at [58, 202] on div "Mobility Devices" at bounding box center [67, 204] width 60 height 10
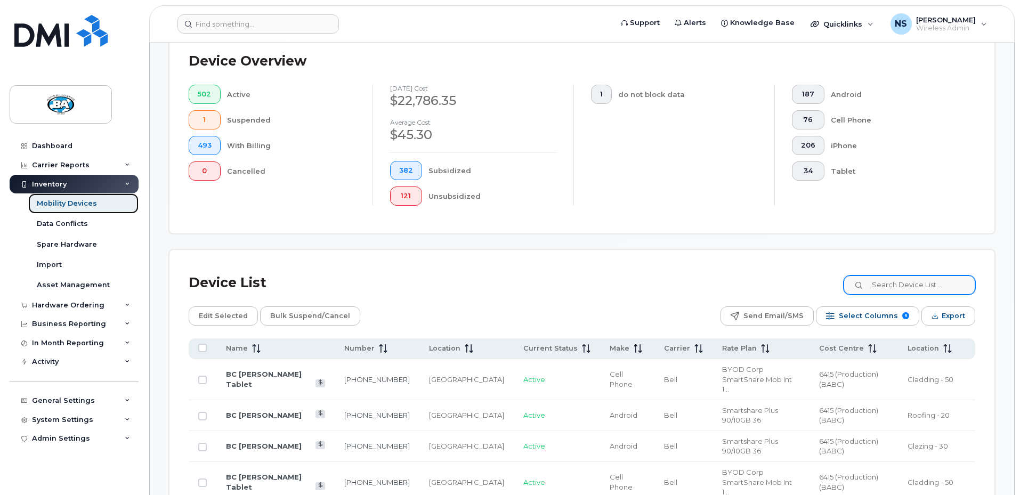
scroll to position [266, 0]
click at [899, 276] on input at bounding box center [909, 284] width 133 height 19
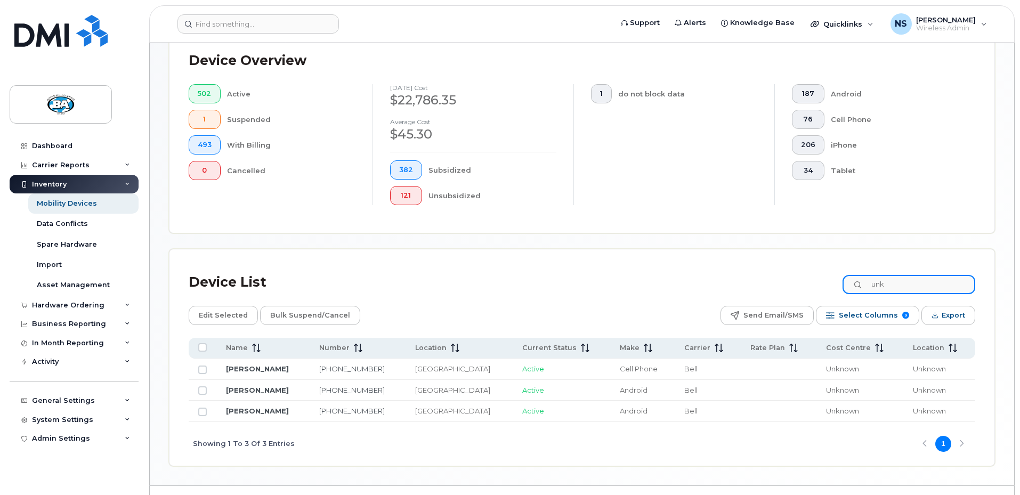
type input "unk"
click at [348, 407] on link "437-455-7681" at bounding box center [352, 411] width 66 height 9
click at [246, 386] on link "Joe Pereira" at bounding box center [257, 390] width 63 height 9
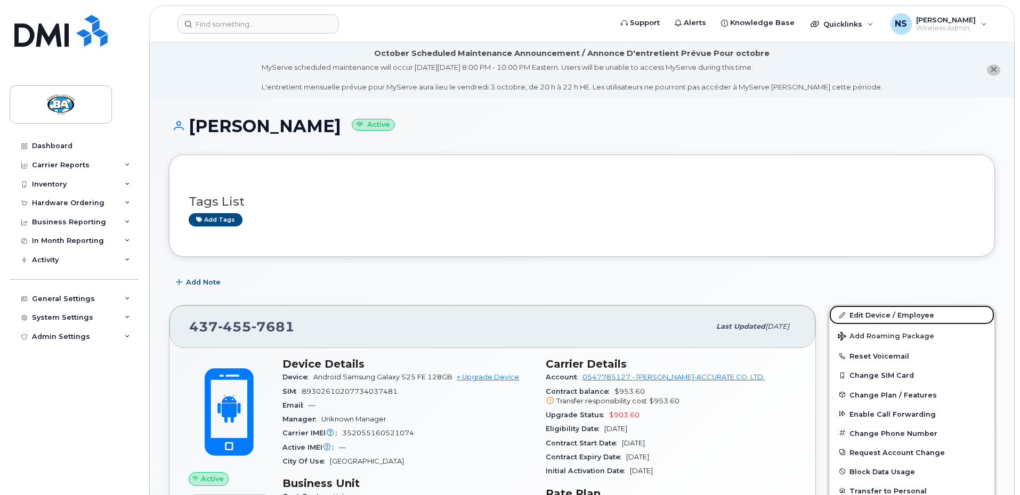
drag, startPoint x: 904, startPoint y: 315, endPoint x: 905, endPoint y: 301, distance: 14.5
click at [904, 315] on link "Edit Device / Employee" at bounding box center [912, 314] width 165 height 19
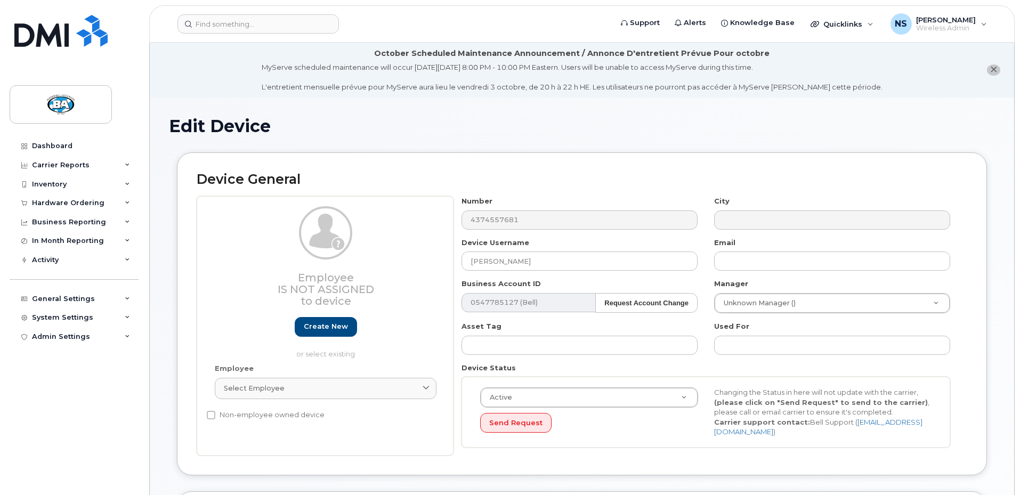
select select "13517909"
select select "12464032"
click at [471, 260] on input "[PERSON_NAME]" at bounding box center [580, 261] width 236 height 19
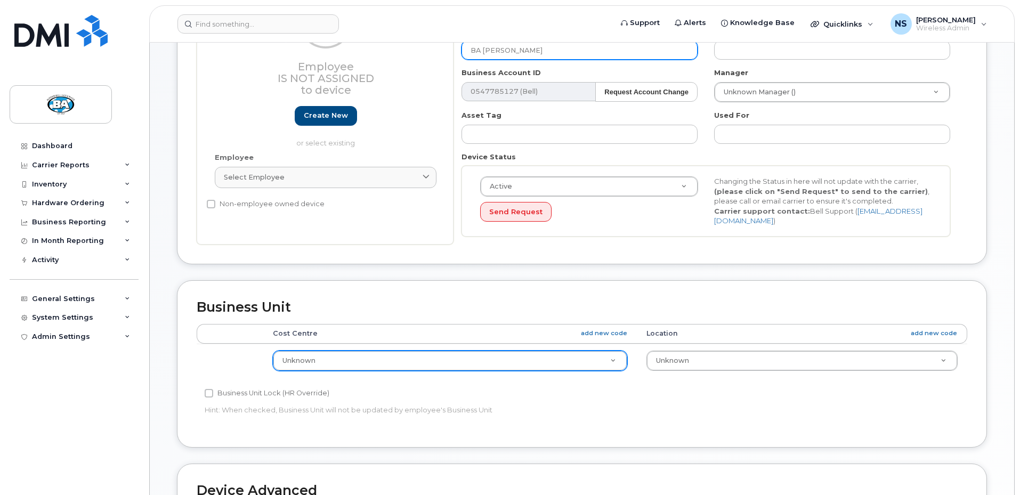
scroll to position [213, 0]
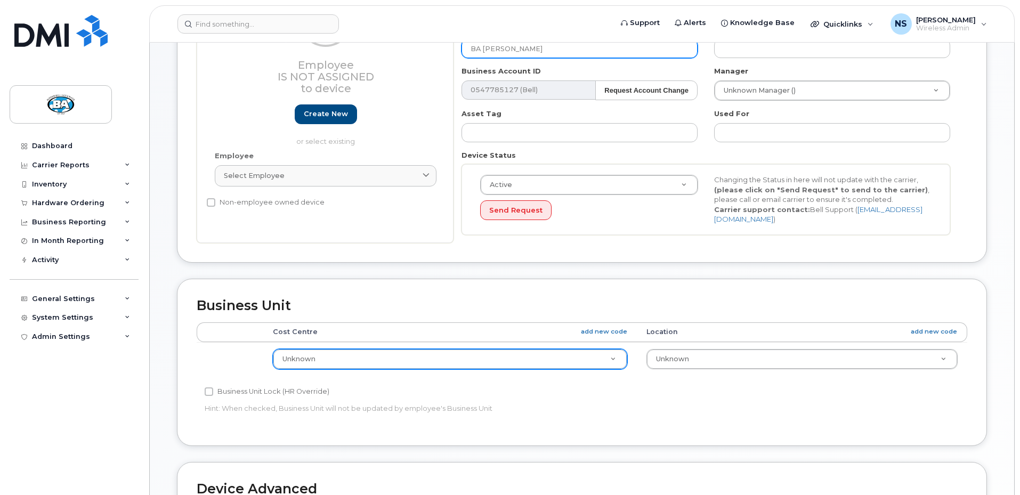
type input "BA [PERSON_NAME]"
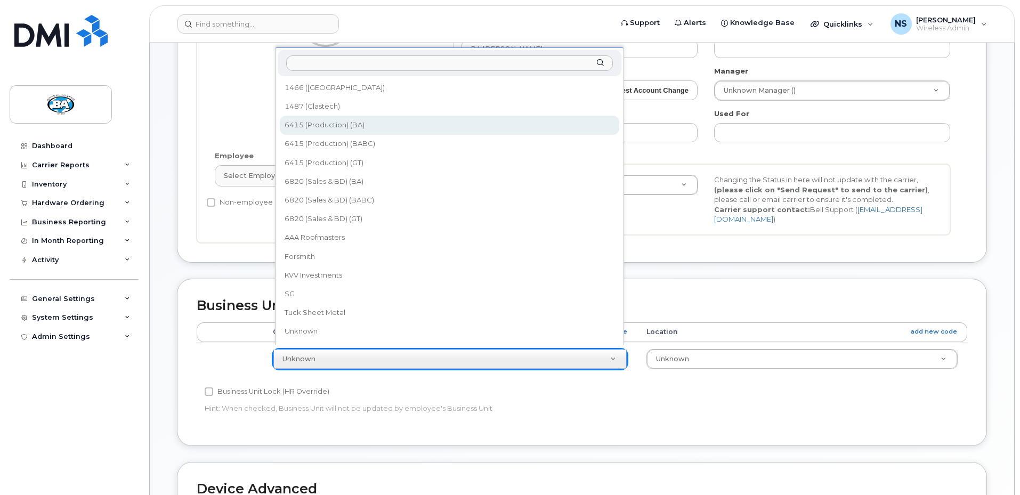
select select "13518061"
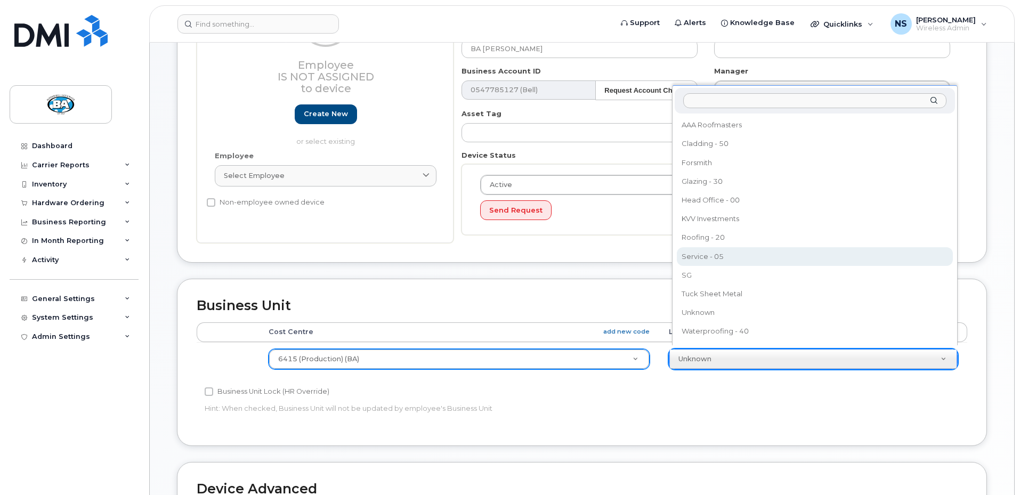
select select "13518067"
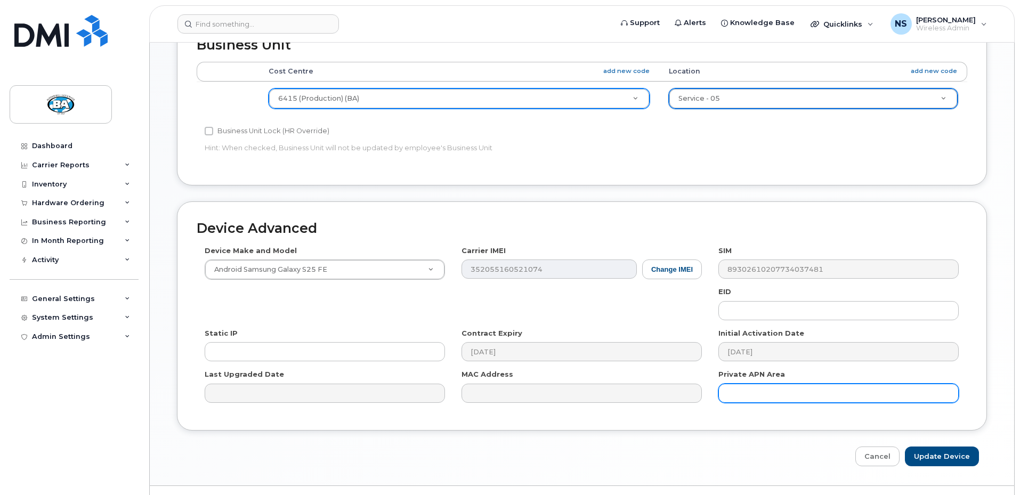
scroll to position [494, 0]
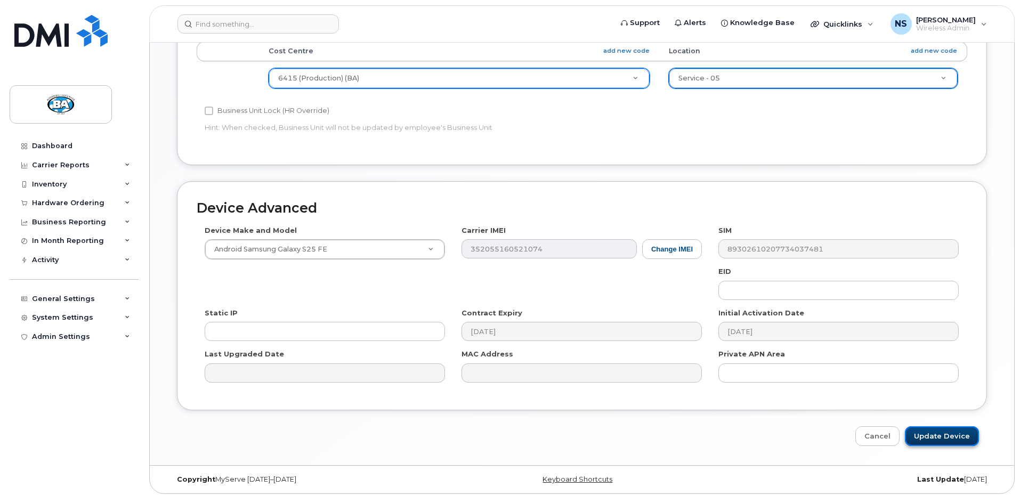
click at [931, 432] on input "Update Device" at bounding box center [942, 436] width 74 height 20
type input "Saving..."
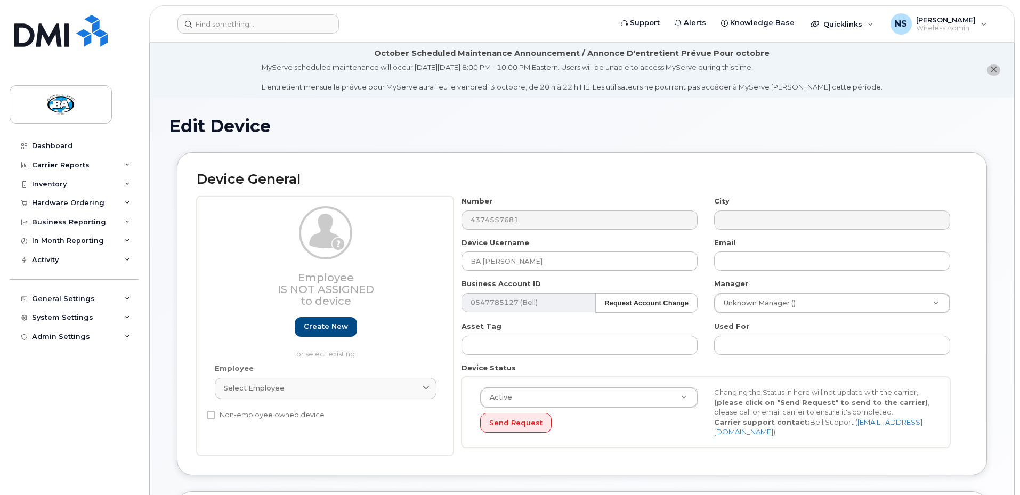
select select "13517909"
select select "12464032"
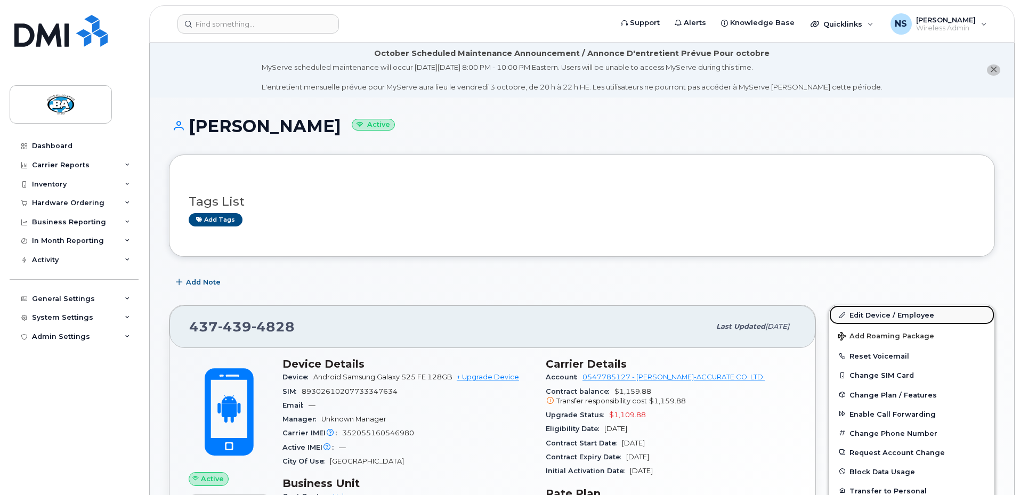
click at [869, 314] on link "Edit Device / Employee" at bounding box center [912, 314] width 165 height 19
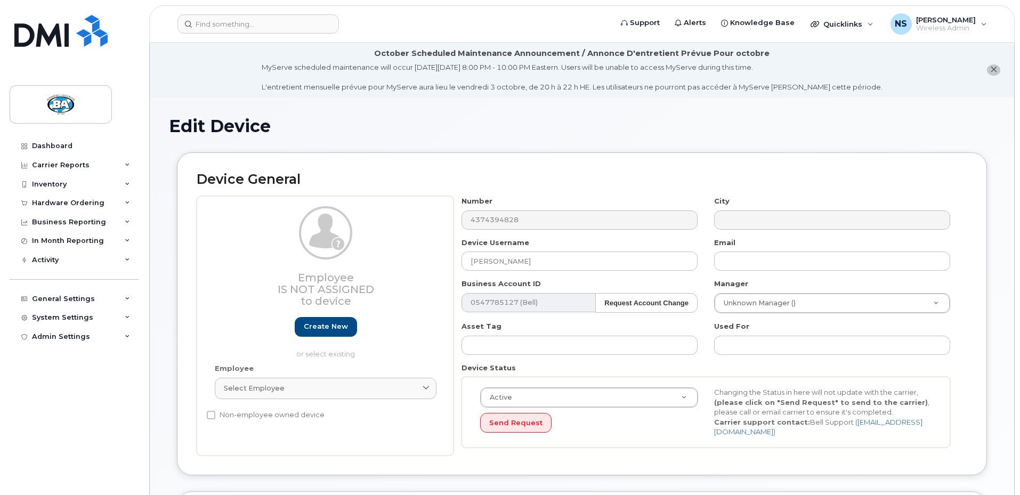
select select "13517909"
select select "12464032"
click at [472, 262] on input "[PERSON_NAME]" at bounding box center [580, 261] width 236 height 19
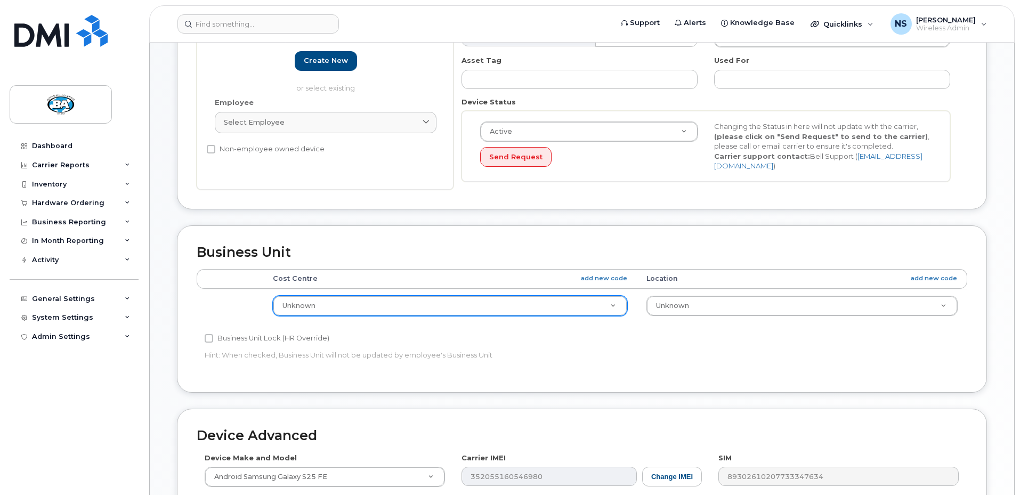
scroll to position [267, 0]
type input "BA Joe Pereira"
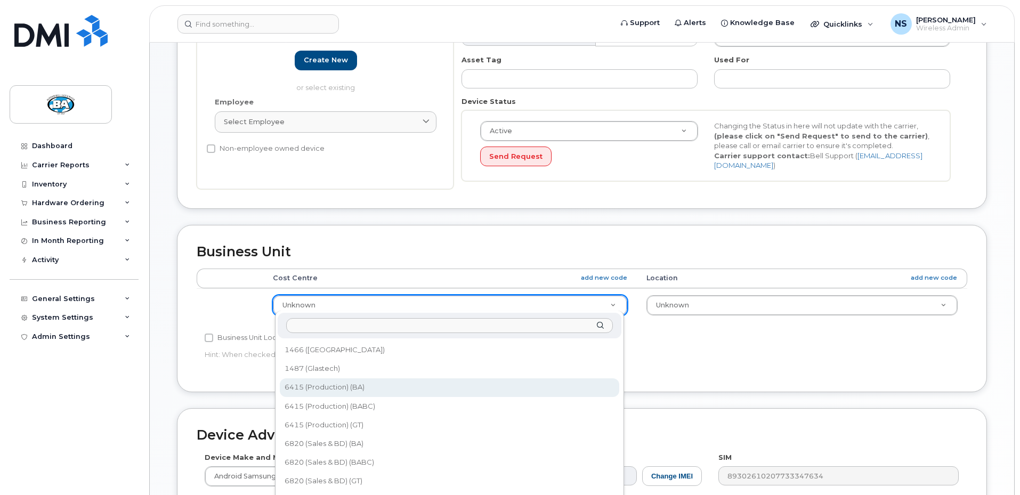
select select "13518061"
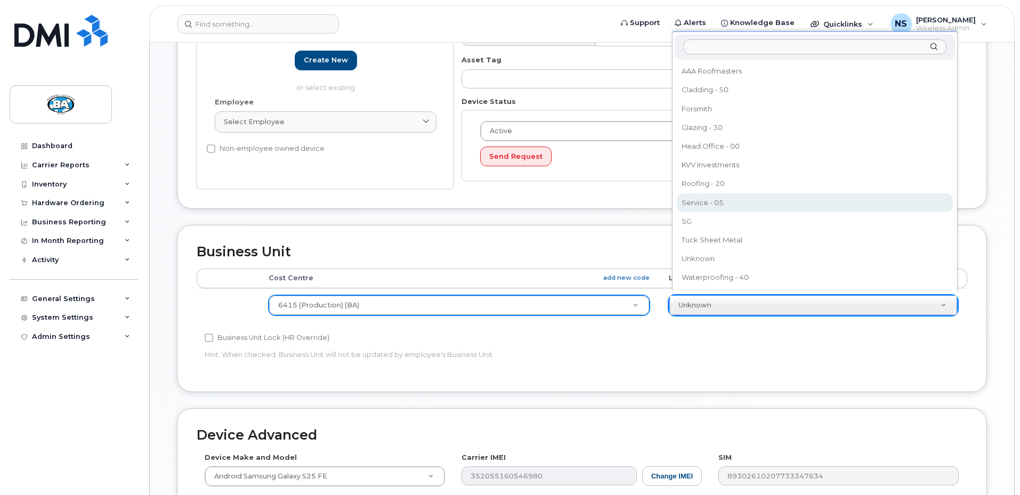
select select "13518067"
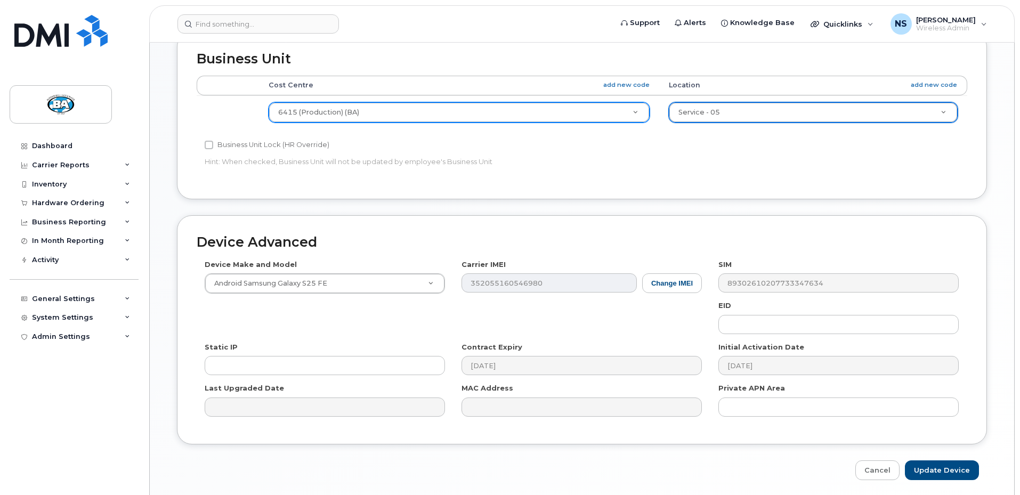
scroll to position [494, 0]
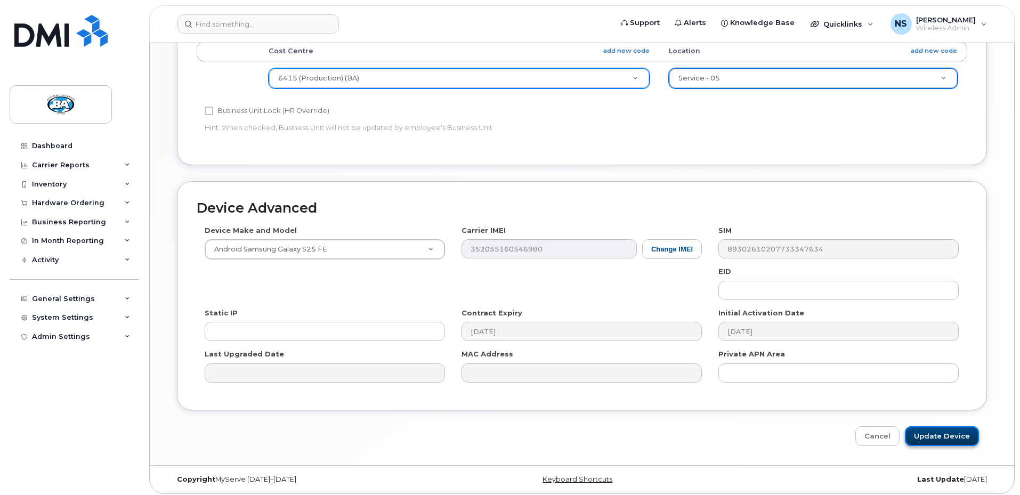
click at [937, 430] on input "Update Device" at bounding box center [942, 436] width 74 height 20
type input "Saving..."
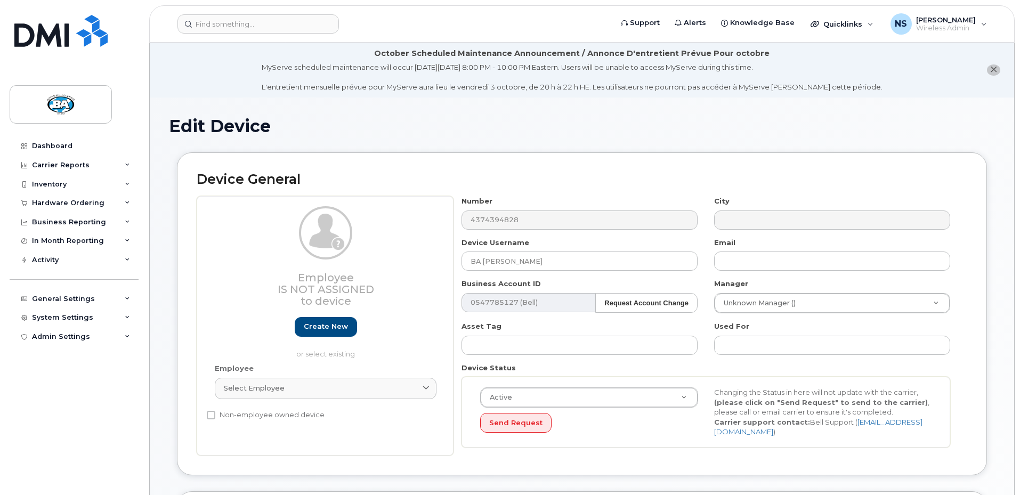
select select "13517909"
select select "12464032"
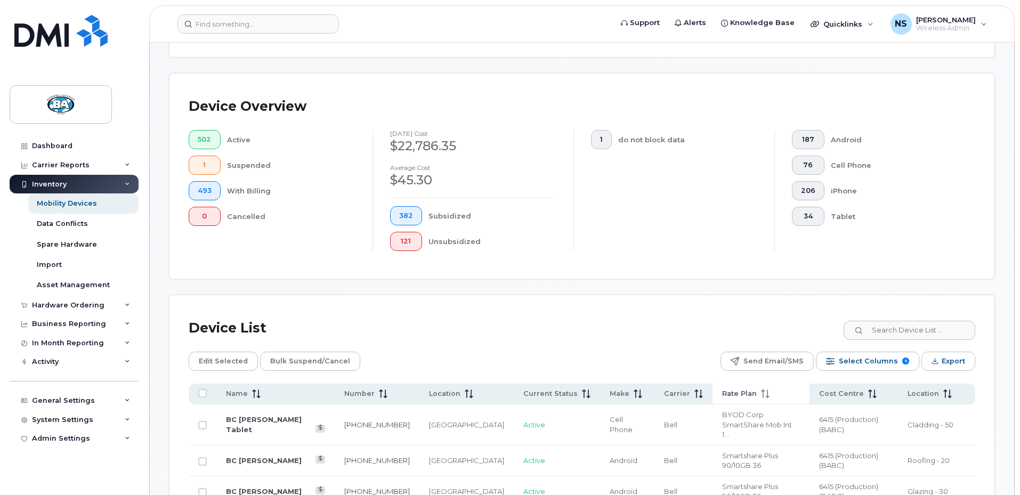
scroll to position [232, 0]
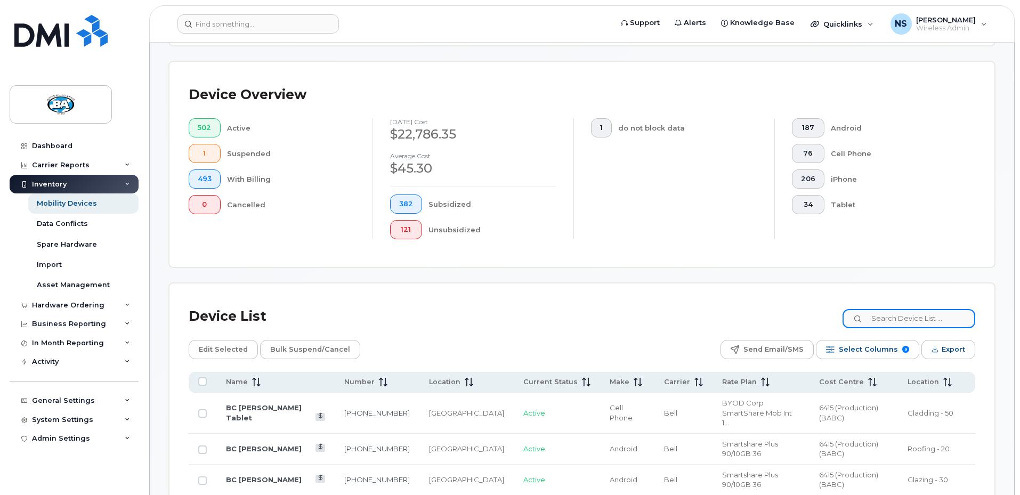
click at [883, 309] on input at bounding box center [909, 318] width 133 height 19
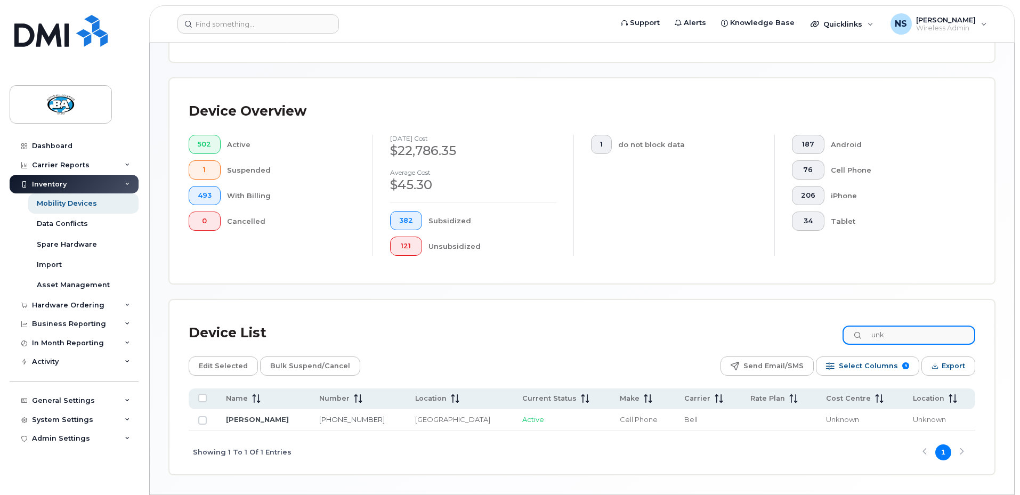
scroll to position [239, 0]
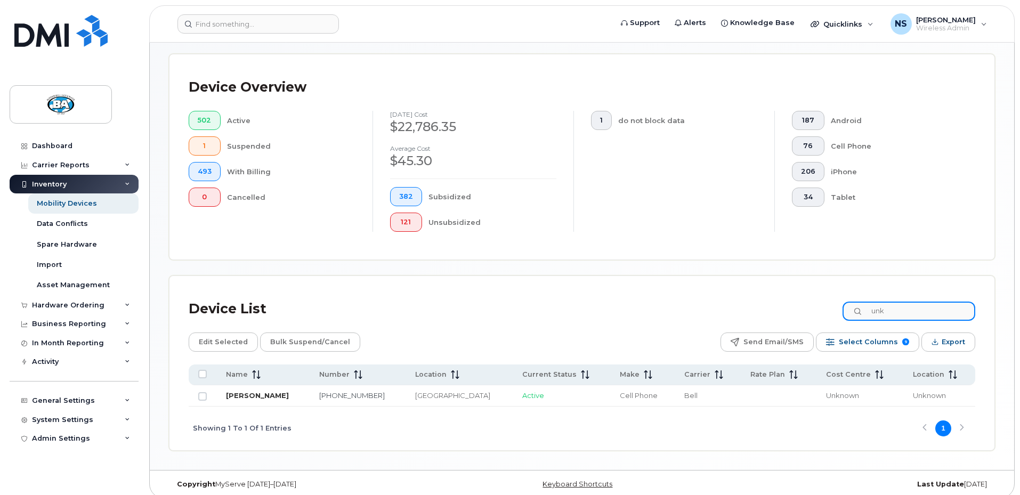
type input "unk"
drag, startPoint x: 245, startPoint y: 383, endPoint x: 245, endPoint y: 394, distance: 10.7
click at [245, 391] on link "[PERSON_NAME]" at bounding box center [257, 395] width 63 height 9
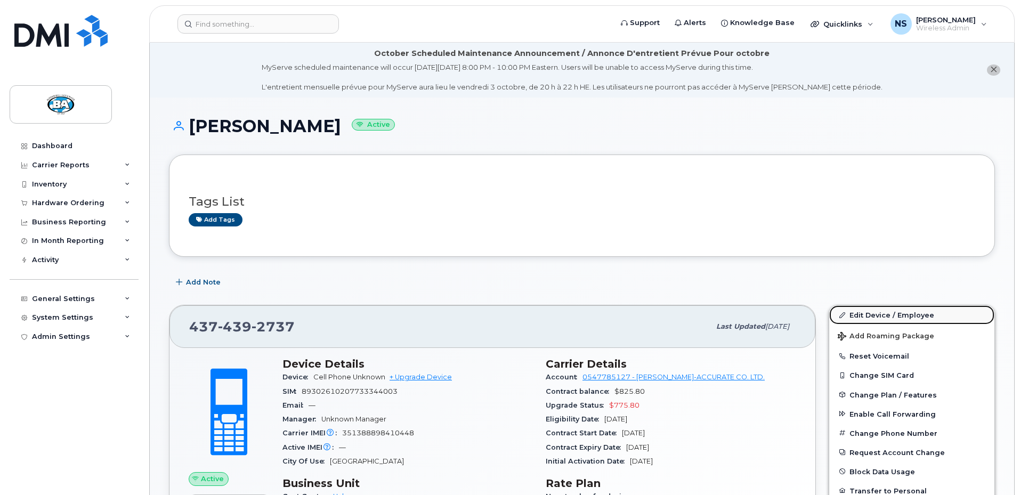
click at [915, 316] on link "Edit Device / Employee" at bounding box center [912, 314] width 165 height 19
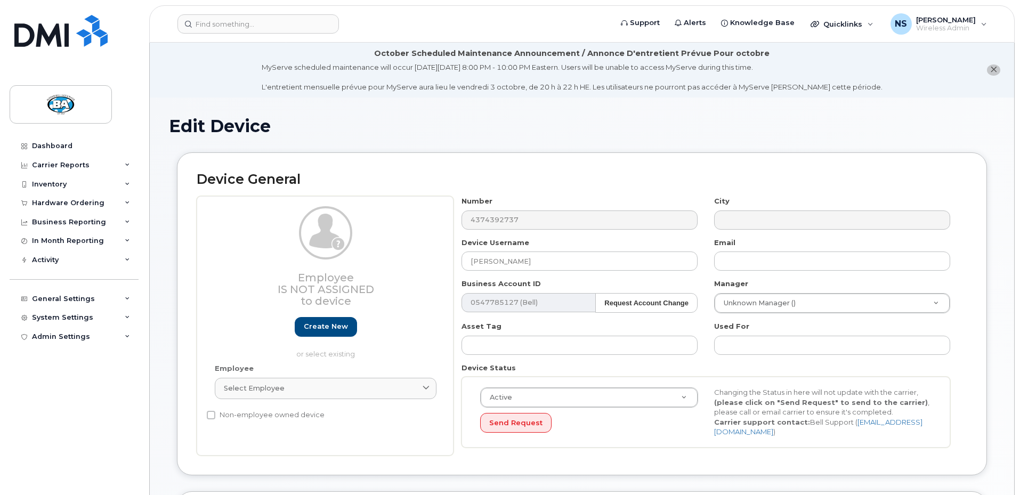
select select "13517909"
select select "12464032"
click at [471, 261] on input "[PERSON_NAME]" at bounding box center [580, 261] width 236 height 19
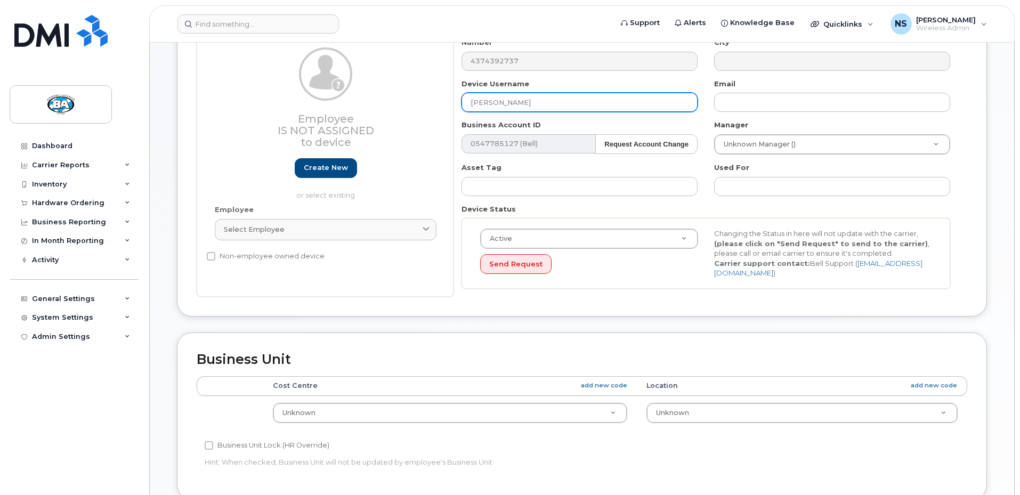
scroll to position [159, 0]
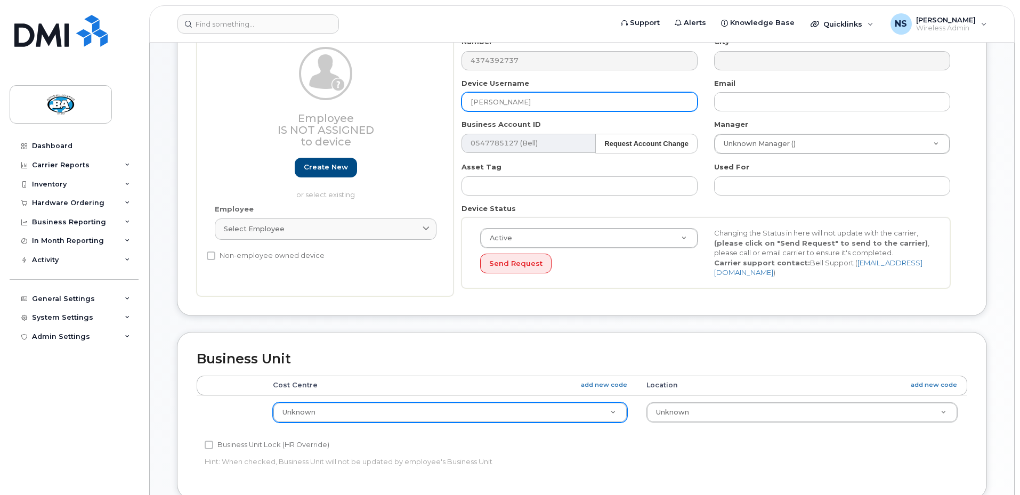
type input "[PERSON_NAME]"
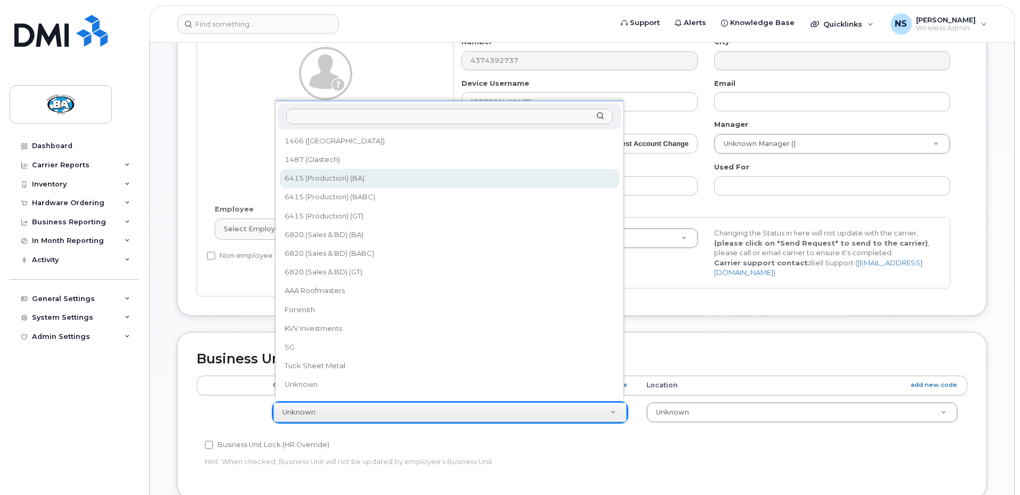
select select "13518061"
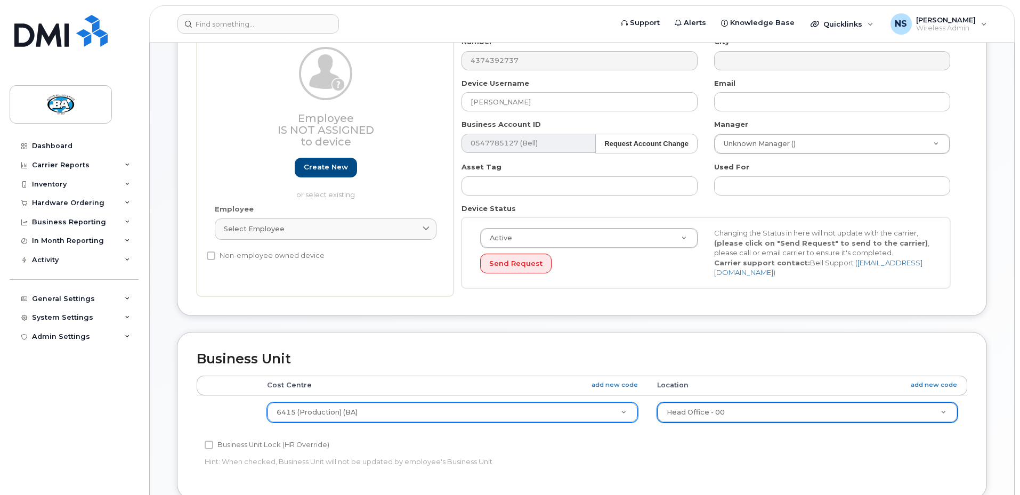
select select "29558528"
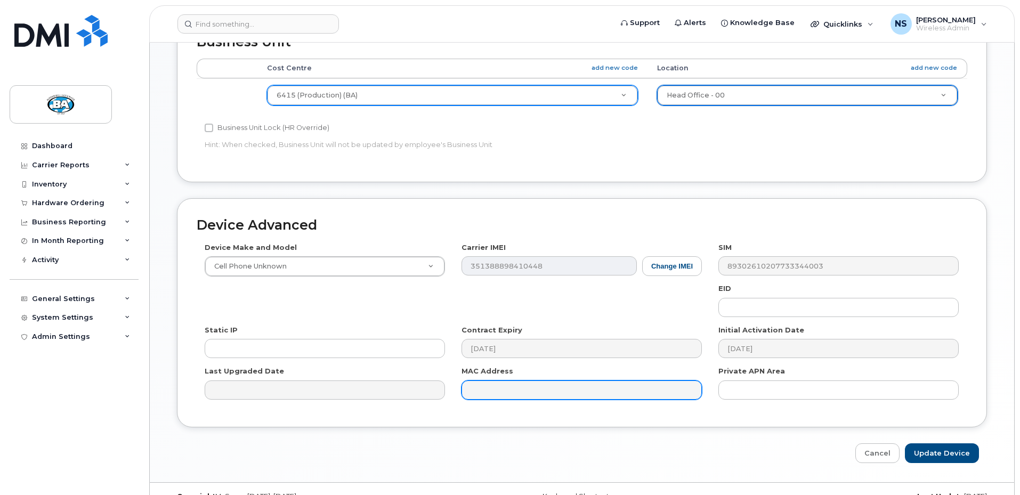
scroll to position [494, 0]
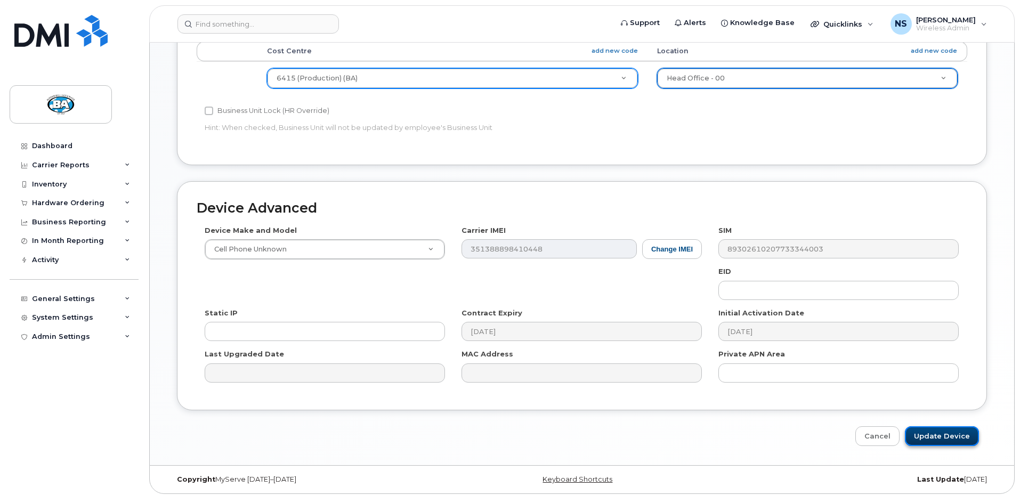
click at [962, 428] on input "Update Device" at bounding box center [942, 436] width 74 height 20
type input "Saving..."
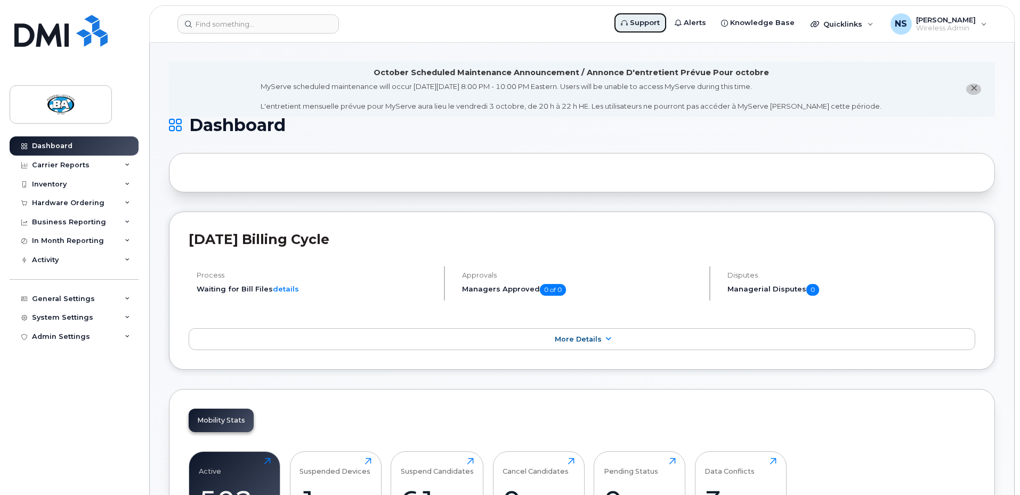
click at [654, 22] on span "Support" at bounding box center [645, 23] width 30 height 11
click at [45, 184] on div "Inventory" at bounding box center [49, 184] width 35 height 9
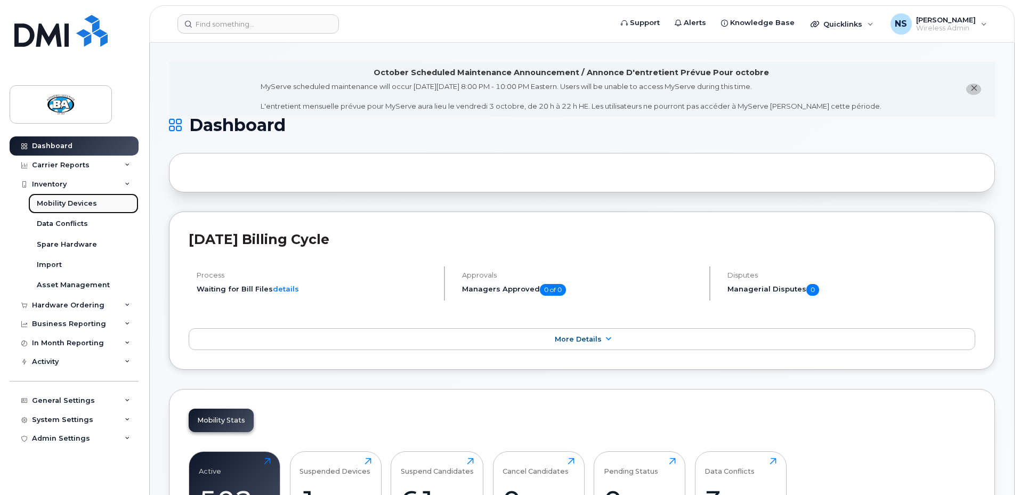
click at [46, 200] on div "Mobility Devices" at bounding box center [67, 204] width 60 height 10
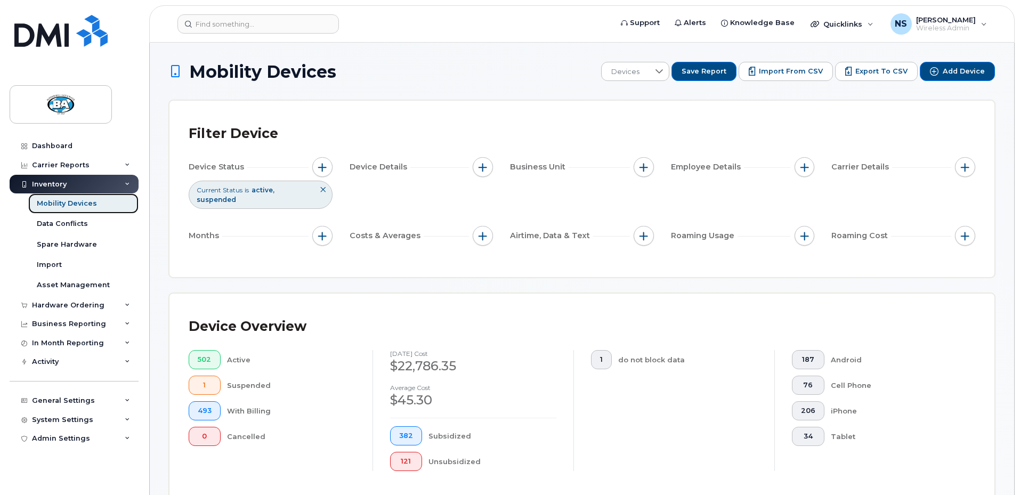
scroll to position [160, 0]
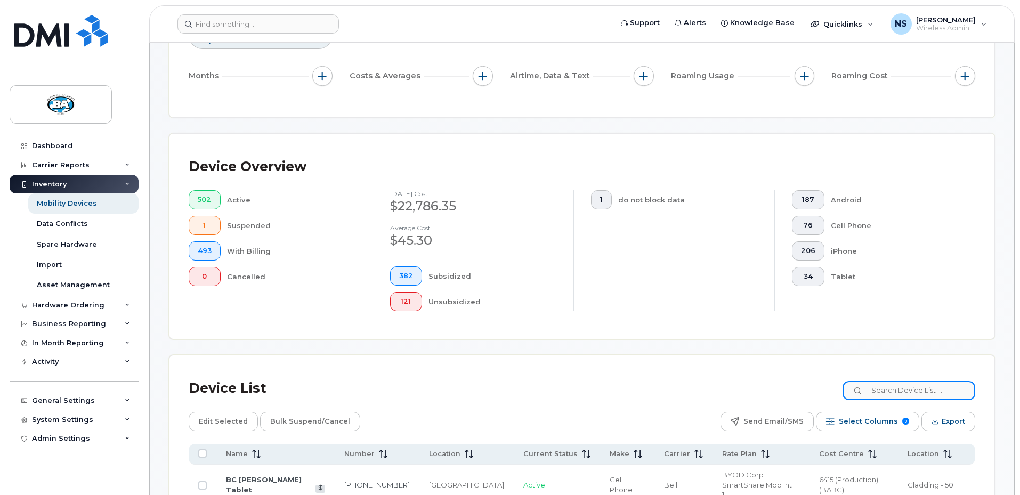
click at [926, 382] on input at bounding box center [909, 390] width 133 height 19
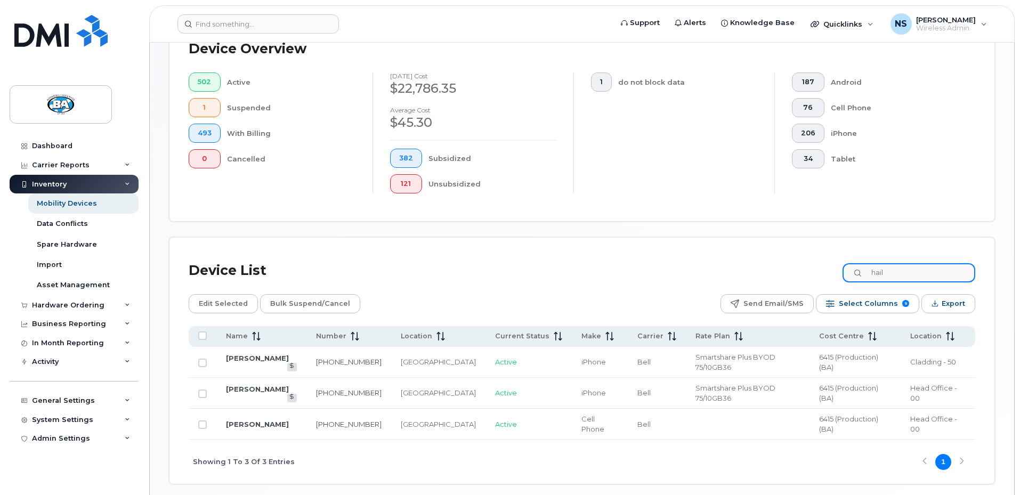
scroll to position [281, 0]
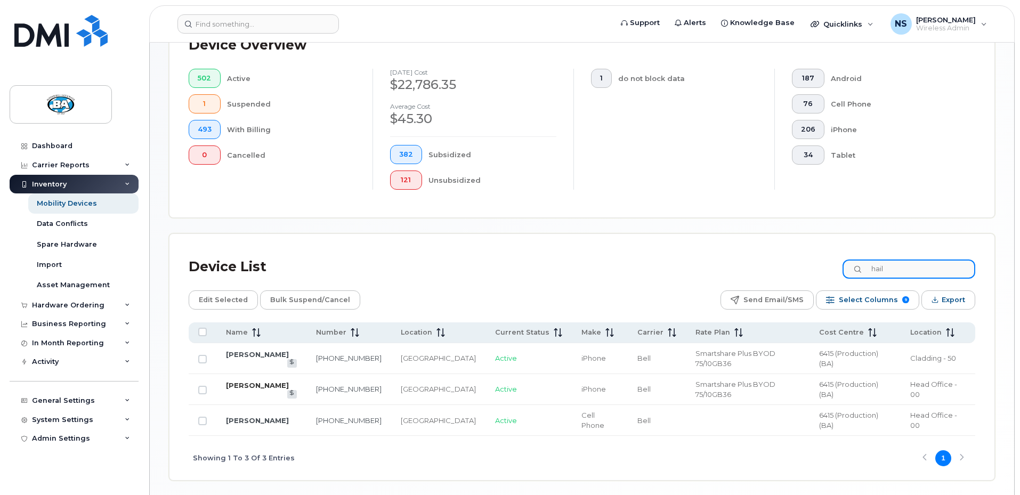
type input "hail"
click at [251, 381] on link "[PERSON_NAME]" at bounding box center [257, 385] width 63 height 9
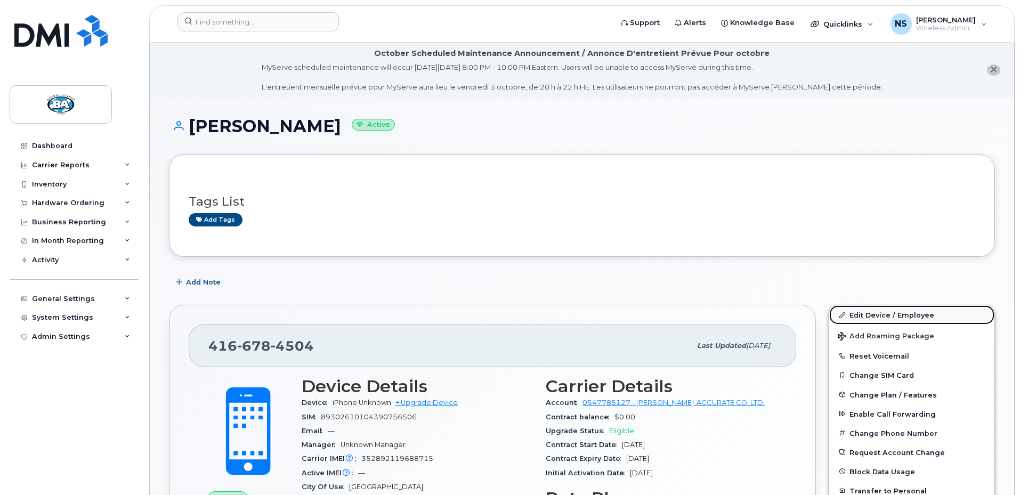
click at [867, 315] on link "Edit Device / Employee" at bounding box center [912, 314] width 165 height 19
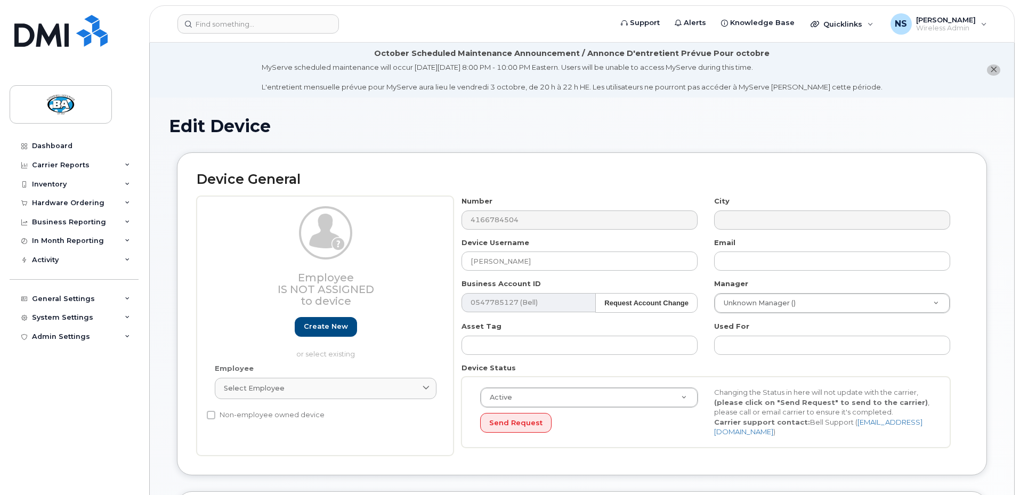
select select "13518061"
select select "29558528"
drag, startPoint x: 516, startPoint y: 262, endPoint x: 527, endPoint y: 238, distance: 26.5
click at [516, 262] on input "[PERSON_NAME]" at bounding box center [580, 261] width 236 height 19
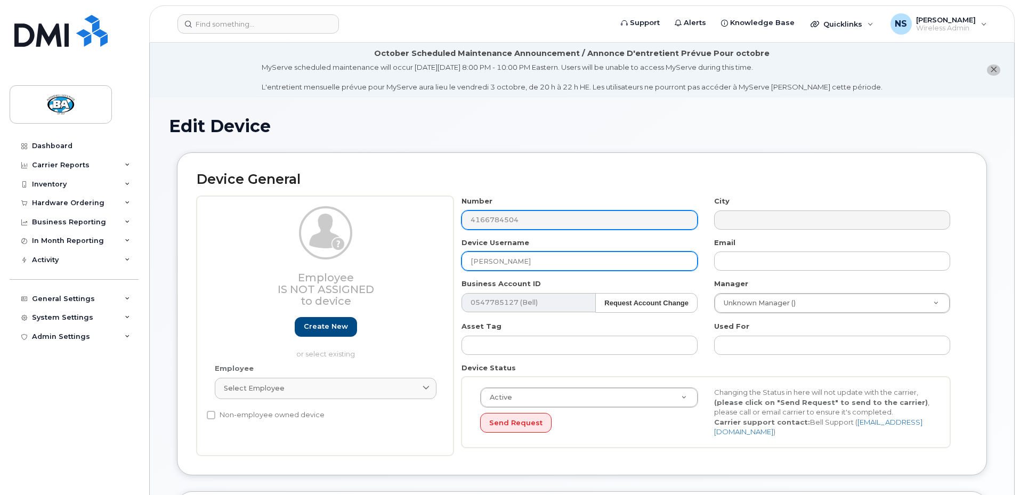
type input "[PERSON_NAME]"
type input "Saving..."
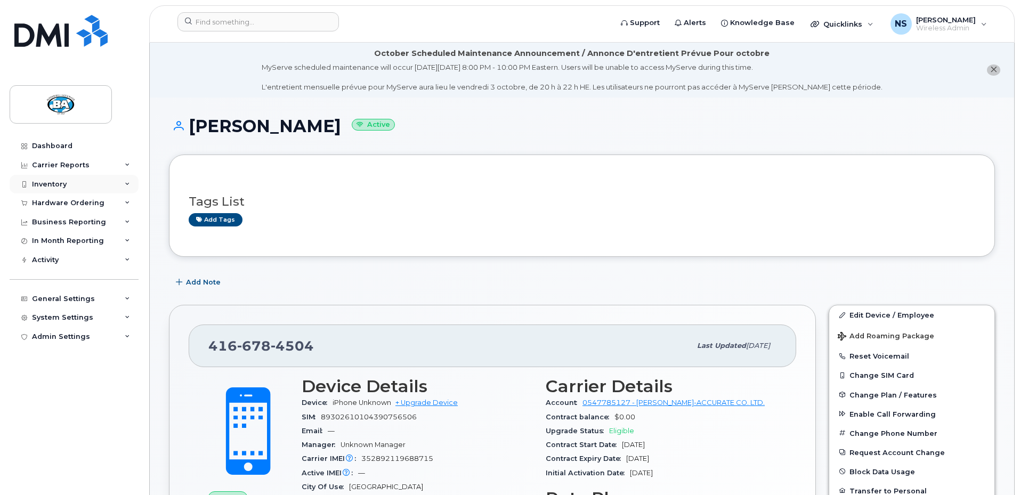
click at [46, 180] on div "Inventory" at bounding box center [49, 184] width 35 height 9
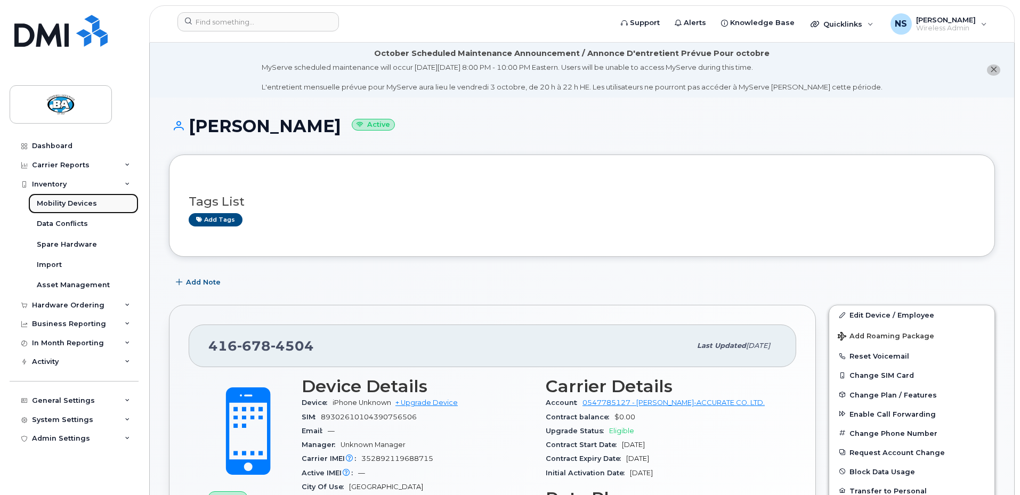
click at [51, 200] on div "Mobility Devices" at bounding box center [67, 204] width 60 height 10
